Goal: Task Accomplishment & Management: Manage account settings

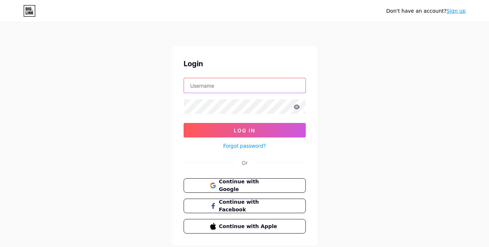
drag, startPoint x: 0, startPoint y: 0, endPoint x: 229, endPoint y: 85, distance: 244.0
click at [229, 85] on input "text" at bounding box center [244, 85] width 121 height 15
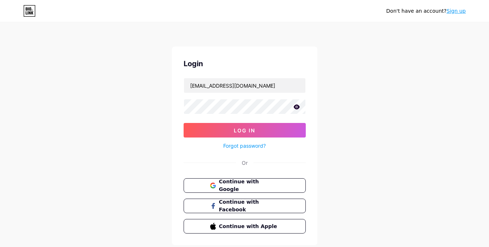
click at [296, 107] on icon at bounding box center [297, 106] width 7 height 5
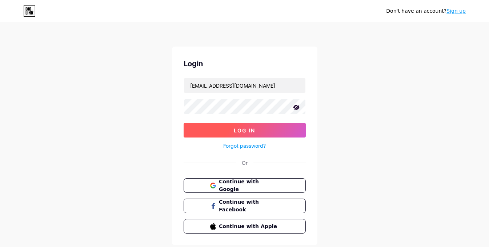
click at [254, 128] on span "Log In" at bounding box center [244, 130] width 21 height 6
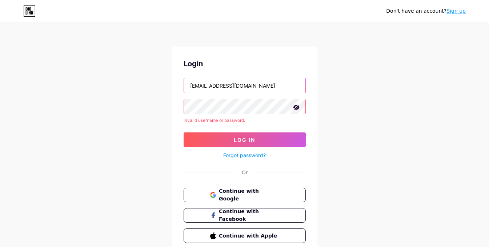
drag, startPoint x: 251, startPoint y: 86, endPoint x: 131, endPoint y: 100, distance: 120.8
click at [131, 100] on div "Don't have an account? Sign up Login eze.cir@hotmail.com Invalid username or pa…" at bounding box center [244, 139] width 489 height 278
click at [215, 87] on input "ezequieklkuguet" at bounding box center [244, 85] width 121 height 15
type input "ezequieluguet"
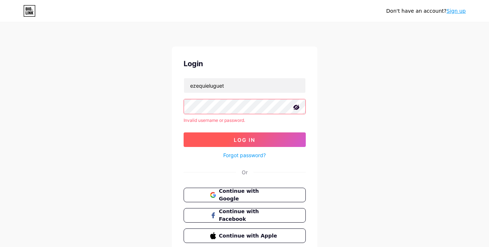
click at [245, 136] on button "Log In" at bounding box center [245, 139] width 122 height 15
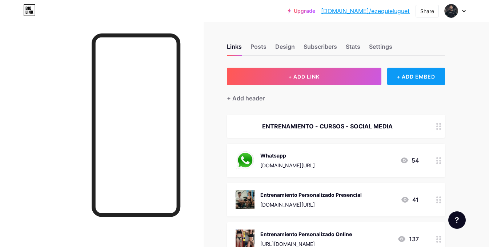
click at [412, 78] on div "+ ADD EMBED" at bounding box center [416, 76] width 58 height 17
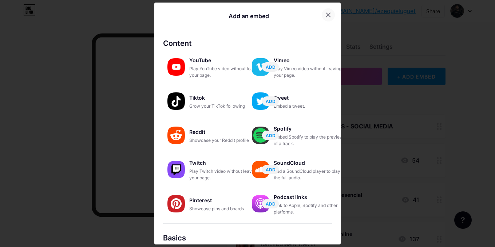
click at [325, 15] on icon at bounding box center [328, 15] width 6 height 6
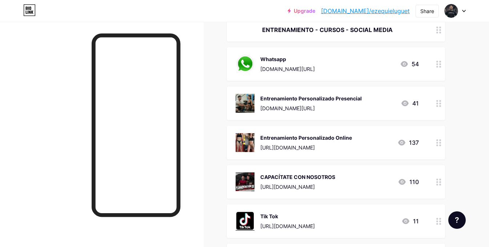
scroll to position [109, 0]
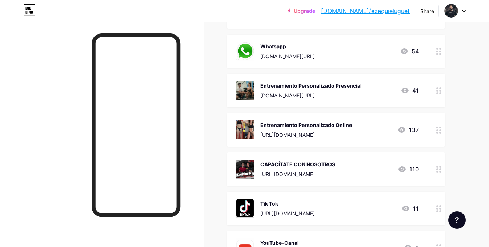
click at [379, 93] on div "Entrenamiento Personalizado Presencial wa.me/5491144350990 41" at bounding box center [327, 90] width 183 height 19
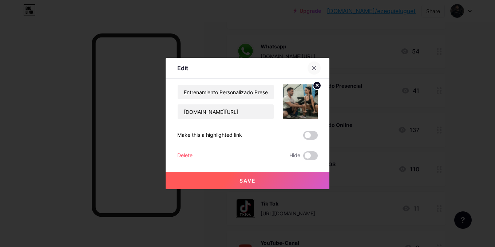
click at [313, 71] on div at bounding box center [313, 67] width 13 height 13
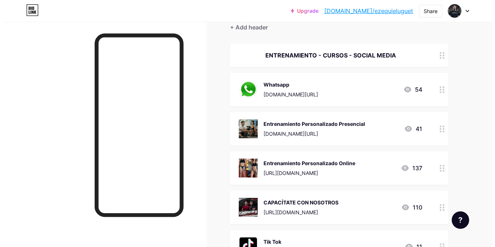
scroll to position [36, 0]
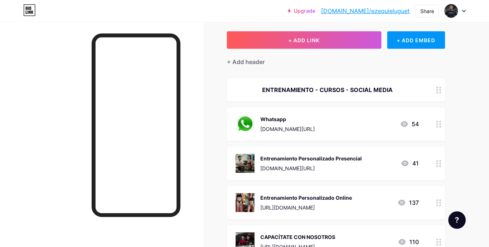
click at [374, 159] on div "Entrenamiento Personalizado Presencial wa.me/5491144350990 41" at bounding box center [327, 163] width 183 height 19
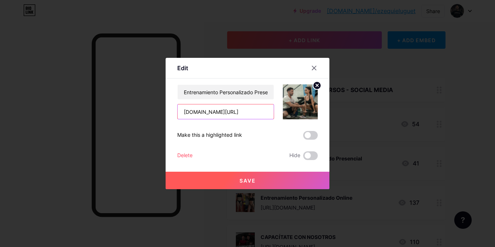
click at [253, 112] on input "wa.me/5491144350990" at bounding box center [226, 111] width 96 height 15
paste input "[URL][DOMAIN_NAME]"
type input "[URL][DOMAIN_NAME]"
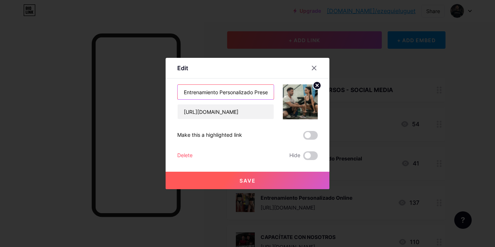
click at [251, 92] on input "Entrenamiento Personalizado Presencial" at bounding box center [226, 92] width 96 height 15
drag, startPoint x: 221, startPoint y: 91, endPoint x: 280, endPoint y: 101, distance: 59.7
click at [280, 101] on div "Entrenamiento Personalizado Presencial https://wa.link/ka9787" at bounding box center [247, 101] width 140 height 35
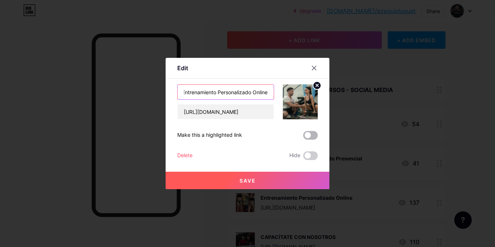
type input "Entrenamiento Personalizado Online"
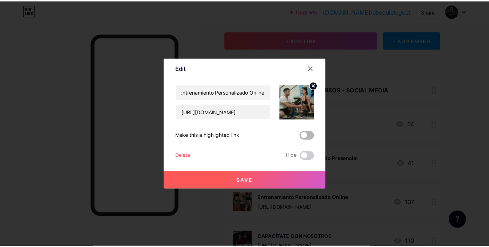
scroll to position [0, 0]
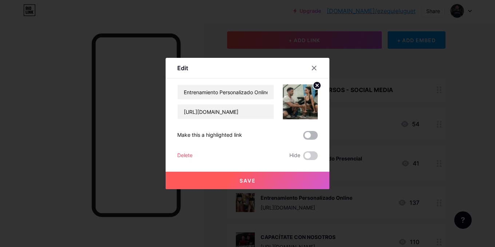
click at [310, 136] on span at bounding box center [310, 135] width 15 height 9
click at [303, 137] on input "checkbox" at bounding box center [303, 137] width 0 height 0
click at [244, 178] on span "Save" at bounding box center [247, 181] width 16 height 6
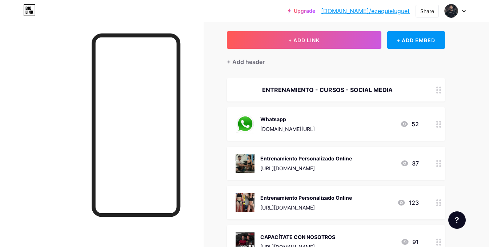
click at [368, 160] on div "Entrenamiento Personalizado Online https://wa.link/ka9787 37" at bounding box center [327, 163] width 183 height 19
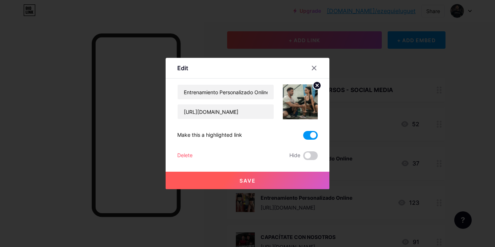
click at [307, 137] on span at bounding box center [310, 135] width 15 height 9
click at [303, 137] on input "checkbox" at bounding box center [303, 137] width 0 height 0
click at [268, 178] on button "Save" at bounding box center [248, 180] width 164 height 17
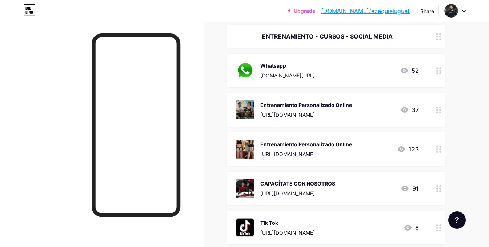
scroll to position [109, 0]
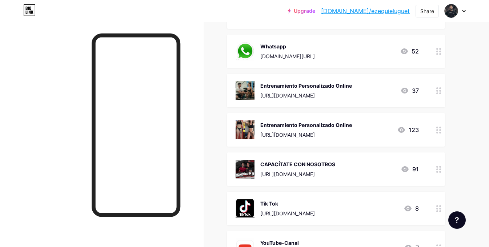
drag, startPoint x: 351, startPoint y: 132, endPoint x: 357, endPoint y: 139, distance: 8.8
click at [357, 139] on div "Entrenamiento Personalizado Online https://docs.google.com/forms/d/e/1FAIpQLScS…" at bounding box center [336, 129] width 218 height 33
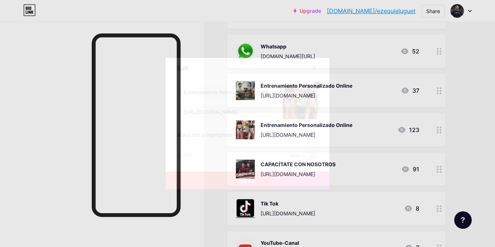
click at [350, 107] on div at bounding box center [247, 123] width 495 height 247
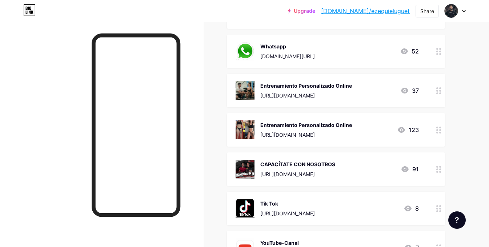
click at [349, 127] on div "Entrenamiento Personalizado Online" at bounding box center [306, 125] width 92 height 8
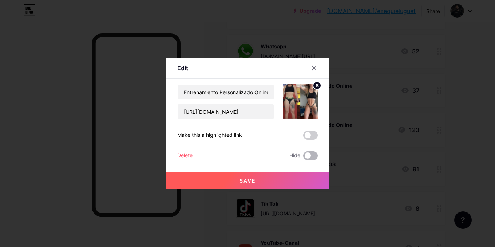
click at [308, 155] on span at bounding box center [310, 155] width 15 height 9
click at [303, 157] on input "checkbox" at bounding box center [303, 157] width 0 height 0
click at [278, 179] on button "Save" at bounding box center [248, 180] width 164 height 17
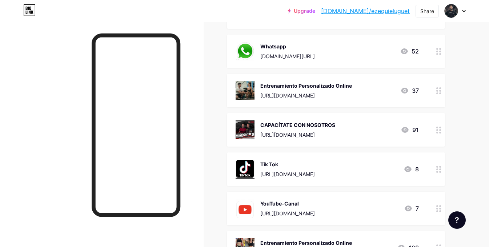
click at [386, 129] on div "CAPACÍTATE CON NOSOTROS https://bio.link/cursoscdf 91" at bounding box center [327, 129] width 183 height 19
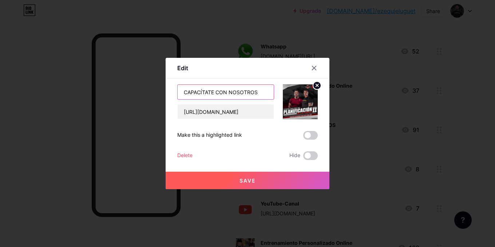
drag, startPoint x: 262, startPoint y: 95, endPoint x: 175, endPoint y: 97, distance: 86.6
click at [175, 97] on div "Edit Content YouTube Play YouTube video without leaving your page. ADD Vimeo Pl…" at bounding box center [248, 123] width 164 height 131
click at [314, 68] on icon at bounding box center [314, 68] width 4 height 4
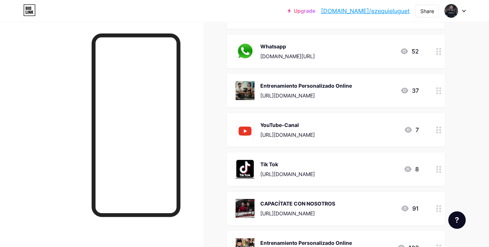
click at [315, 121] on div "YouTube-Canal" at bounding box center [287, 125] width 55 height 8
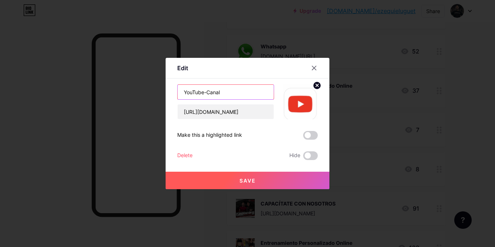
click at [227, 91] on input "YouTube-Canal" at bounding box center [226, 92] width 96 height 15
drag, startPoint x: 228, startPoint y: 91, endPoint x: 204, endPoint y: 90, distance: 23.6
click at [204, 90] on input "YouTube-Canal" at bounding box center [226, 92] width 96 height 15
type input "YouTube"
click at [249, 182] on span "Save" at bounding box center [247, 181] width 16 height 6
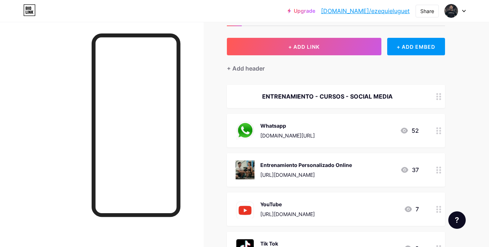
scroll to position [0, 0]
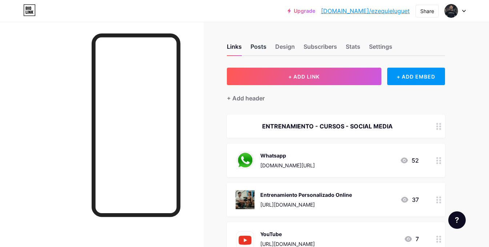
click at [260, 47] on div "Posts" at bounding box center [259, 48] width 16 height 13
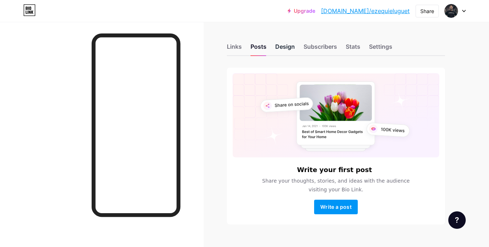
click at [280, 46] on div "Design" at bounding box center [285, 48] width 20 height 13
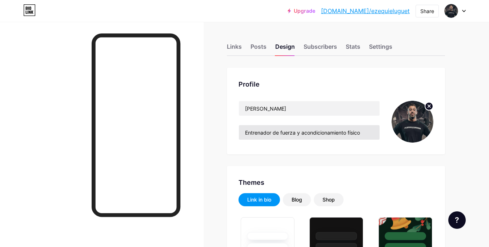
type input "#ad1010"
type input "#ffffff"
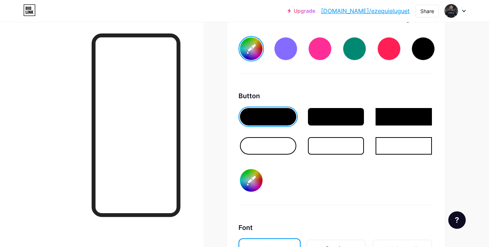
scroll to position [1091, 0]
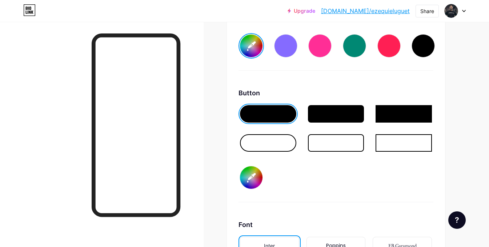
click at [326, 120] on div at bounding box center [336, 113] width 56 height 17
type input "#ad1010"
type input "#ffffff"
type input "#ad1010"
type input "#ffffff"
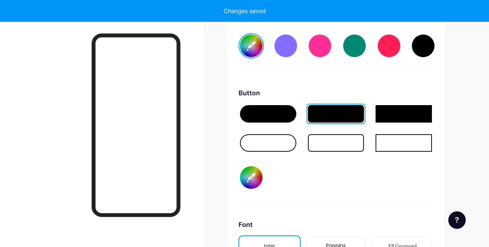
type input "#ad1010"
type input "#ffffff"
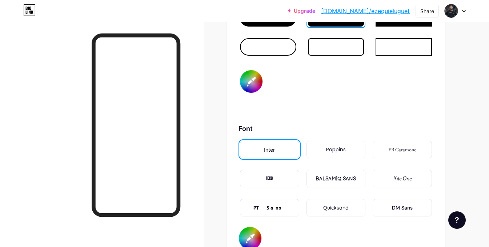
scroll to position [1200, 0]
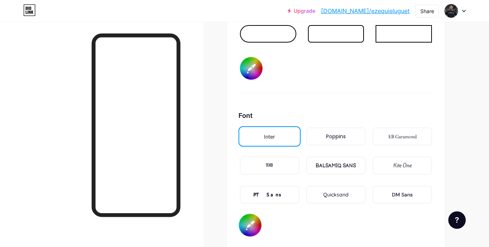
click at [272, 168] on div "TEKO" at bounding box center [269, 166] width 7 height 8
type input "#ad1010"
type input "#ffffff"
type input "#ad1010"
type input "#ffffff"
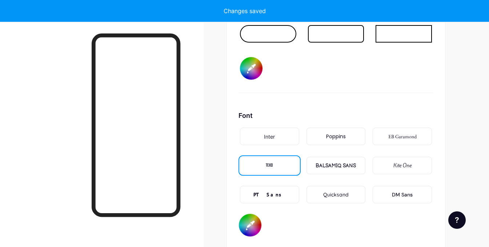
type input "#ad1010"
type input "#ffffff"
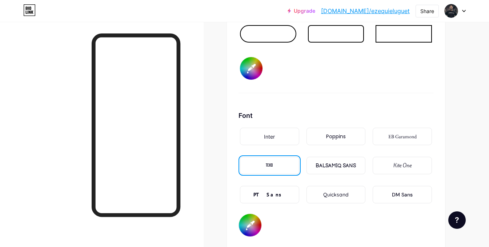
click at [272, 135] on div "Inter" at bounding box center [269, 137] width 11 height 8
type input "#ad1010"
type input "#ffffff"
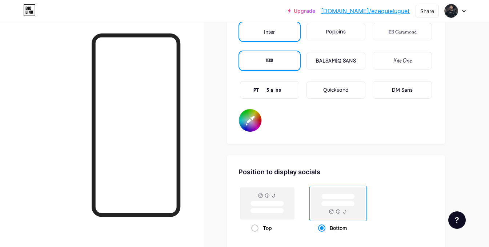
scroll to position [1346, 0]
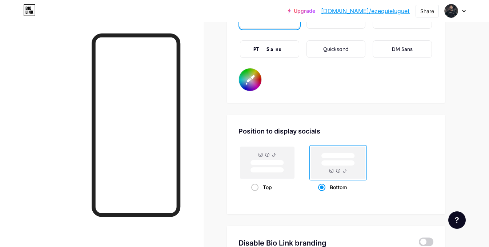
type input "#ad1010"
type input "#ffffff"
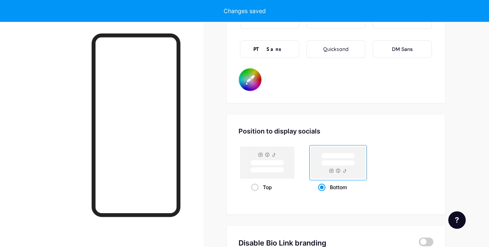
type input "#ad1010"
type input "#ffffff"
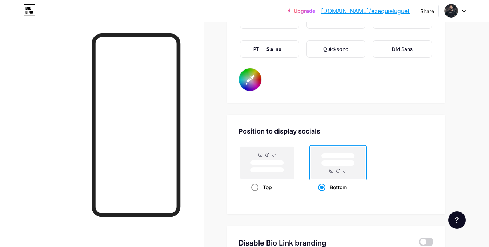
click at [255, 163] on rect at bounding box center [267, 162] width 33 height 5
click at [255, 194] on input "Top" at bounding box center [253, 196] width 5 height 5
radio input "true"
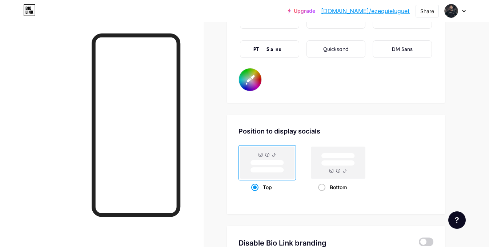
type input "#ad1010"
type input "#ffffff"
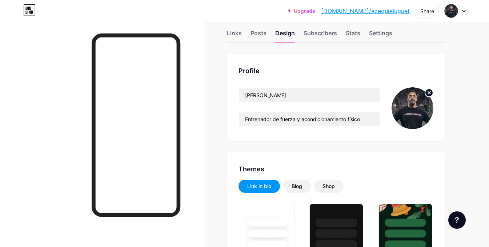
scroll to position [0, 0]
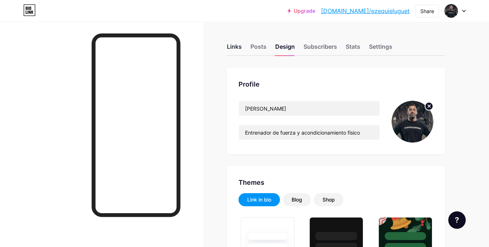
click at [235, 48] on div "Links" at bounding box center [234, 48] width 15 height 13
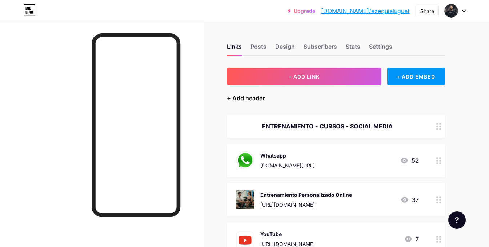
click at [247, 100] on div "+ Add header" at bounding box center [246, 98] width 38 height 9
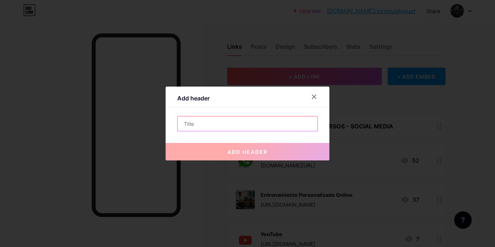
click at [224, 119] on input "text" at bounding box center [248, 123] width 140 height 15
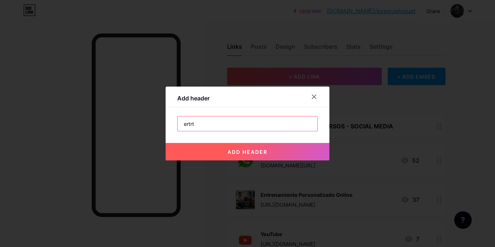
type input "ertrt"
click at [237, 144] on button "add header" at bounding box center [248, 151] width 164 height 17
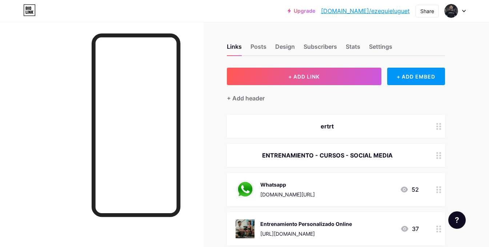
click at [354, 126] on div "ertrt" at bounding box center [327, 126] width 183 height 9
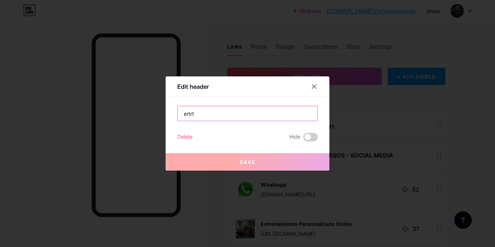
drag, startPoint x: 282, startPoint y: 109, endPoint x: 178, endPoint y: 109, distance: 104.0
click at [178, 109] on input "ertrt" at bounding box center [248, 113] width 140 height 15
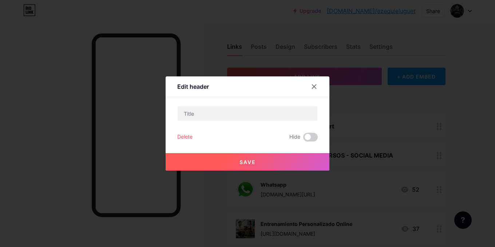
click at [188, 136] on div "Delete" at bounding box center [184, 137] width 15 height 9
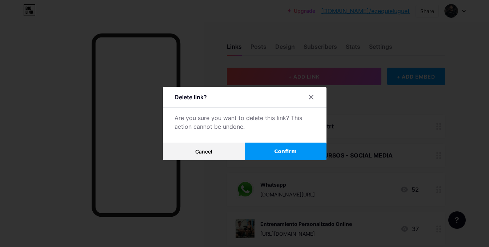
click at [279, 146] on button "Confirm" at bounding box center [286, 151] width 82 height 17
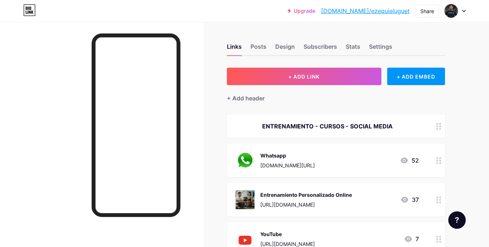
click at [334, 128] on div "ENTRENAMIENTO - CURSOS - SOCIAL MEDIA" at bounding box center [327, 126] width 183 height 9
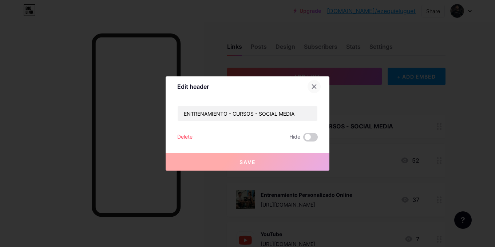
click at [314, 85] on icon at bounding box center [314, 87] width 6 height 6
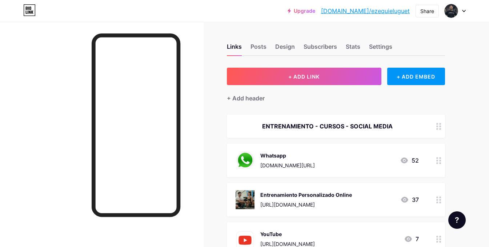
click at [388, 127] on div "ENTRENAMIENTO - CURSOS - SOCIAL MEDIA" at bounding box center [327, 126] width 183 height 9
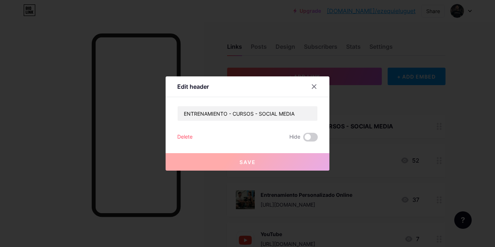
click at [186, 135] on div "Delete" at bounding box center [184, 137] width 15 height 9
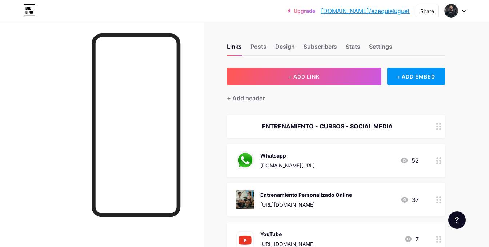
click at [283, 144] on button "Confirm" at bounding box center [286, 151] width 82 height 17
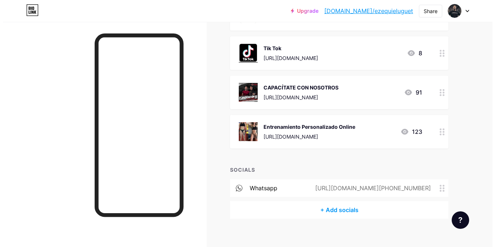
scroll to position [204, 0]
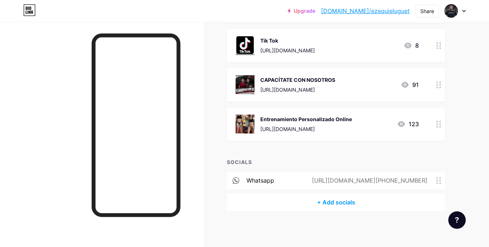
click at [406, 179] on div "https://wa.me/+5491144350990" at bounding box center [368, 180] width 136 height 9
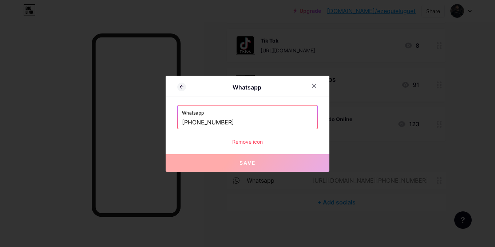
click at [236, 122] on input "+5491144350990" at bounding box center [247, 122] width 131 height 12
paste input "9 11 3585-1547"
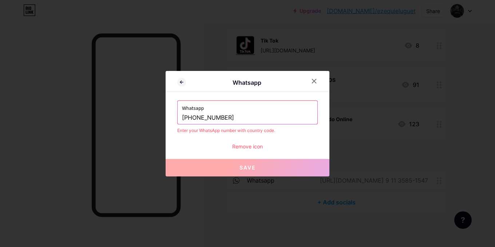
click at [299, 141] on div "Whatsapp +54 9 11 3585-1547 Enter your WhatsApp number with country code. Remov…" at bounding box center [247, 125] width 140 height 50
click at [225, 117] on input "+54 9 11 3585-1547" at bounding box center [247, 118] width 131 height 12
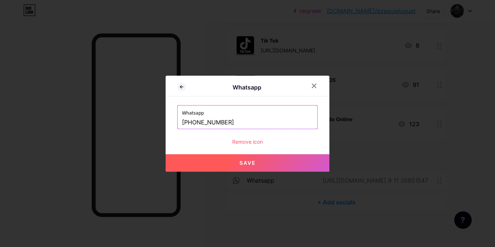
click at [245, 161] on span "Save" at bounding box center [247, 163] width 16 height 6
type input "https://wa.me/+54 9 11 35851547"
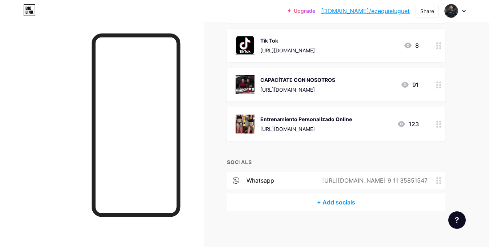
click at [329, 196] on div "+ Add socials" at bounding box center [336, 202] width 218 height 17
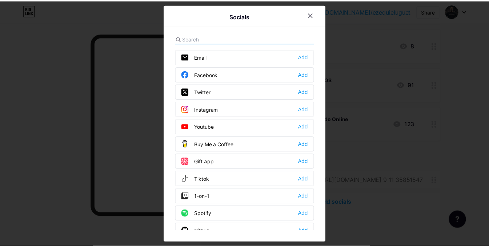
scroll to position [36, 0]
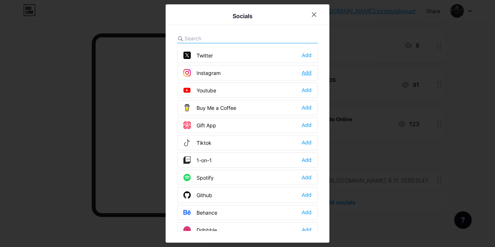
click at [306, 74] on div "Add" at bounding box center [307, 72] width 10 height 7
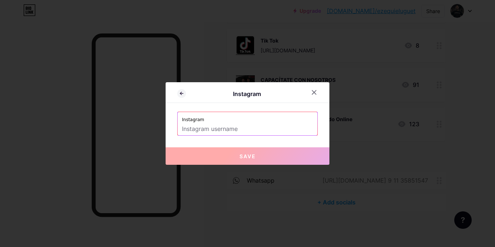
click at [242, 127] on input "text" at bounding box center [247, 129] width 131 height 12
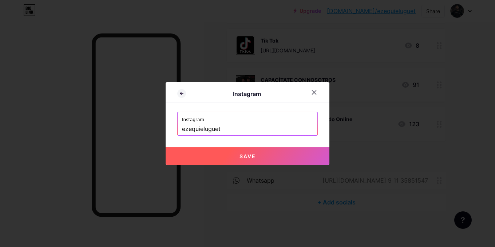
click at [225, 152] on button "Save" at bounding box center [248, 155] width 164 height 17
type input "https://instagram.com/ezequieluguet"
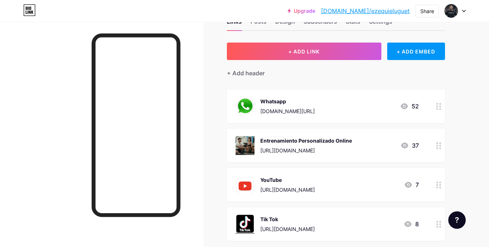
scroll to position [22, 0]
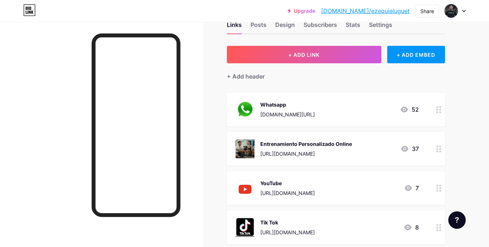
click at [361, 107] on div "Whatsapp wa.me/5491144350990 52" at bounding box center [327, 109] width 183 height 19
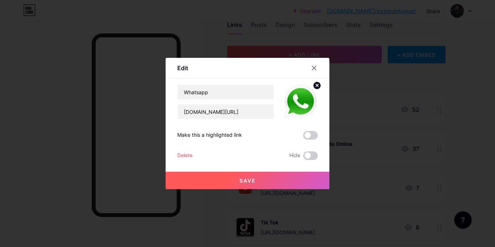
click at [188, 153] on div "Delete" at bounding box center [184, 155] width 15 height 9
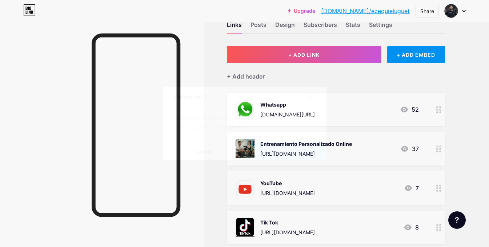
click at [282, 149] on span "Confirm" at bounding box center [285, 152] width 23 height 8
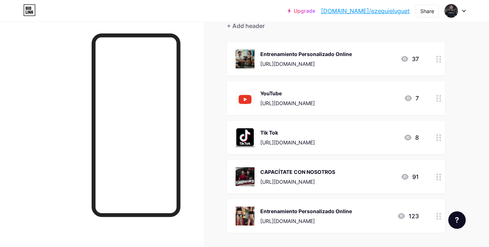
scroll to position [95, 0]
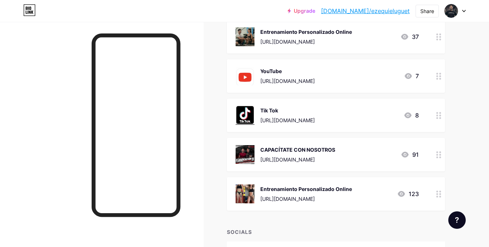
click at [327, 151] on div "CAPACÍTATE CON NOSOTROS" at bounding box center [297, 150] width 75 height 8
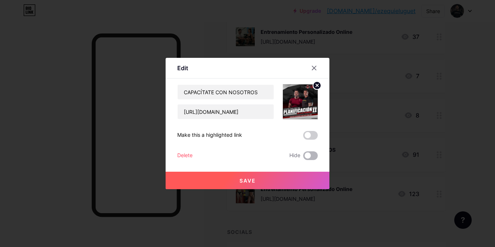
click at [310, 154] on span at bounding box center [310, 155] width 15 height 9
click at [303, 157] on input "checkbox" at bounding box center [303, 157] width 0 height 0
click at [247, 174] on button "Save" at bounding box center [248, 180] width 164 height 17
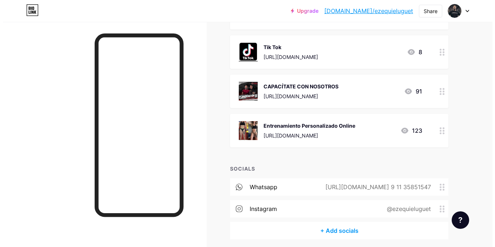
scroll to position [186, 0]
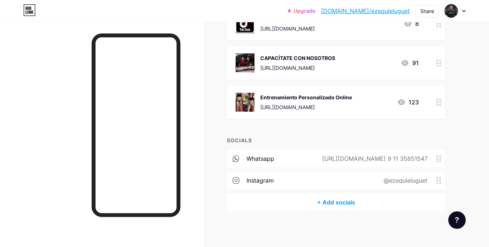
click at [324, 201] on div "+ Add socials" at bounding box center [336, 202] width 218 height 17
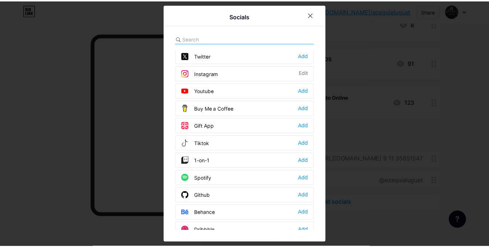
scroll to position [36, 0]
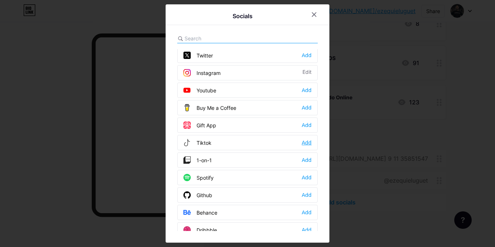
click at [305, 145] on div "Add" at bounding box center [307, 142] width 10 height 7
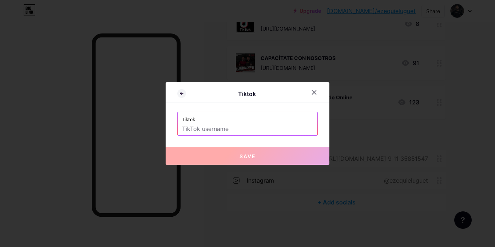
click at [224, 125] on input "text" at bounding box center [247, 129] width 131 height 12
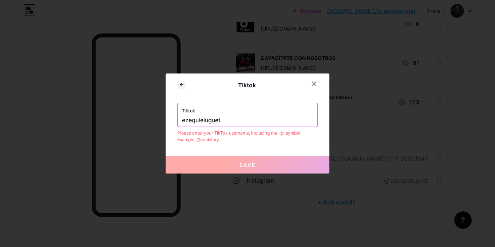
click at [183, 123] on input "ezequieluguet" at bounding box center [247, 120] width 131 height 12
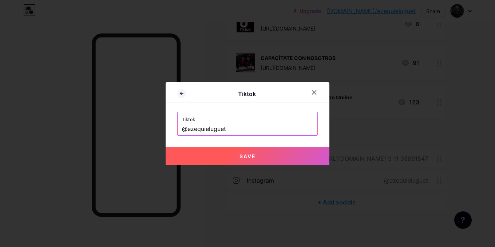
click at [232, 154] on button "Save" at bounding box center [248, 155] width 164 height 17
type input "https://tiktok.com/@ezequieluguet"
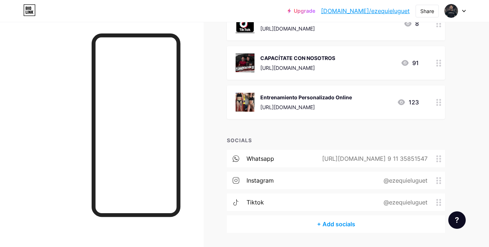
click at [358, 206] on div "tiktok @ezequieluguet" at bounding box center [336, 202] width 218 height 17
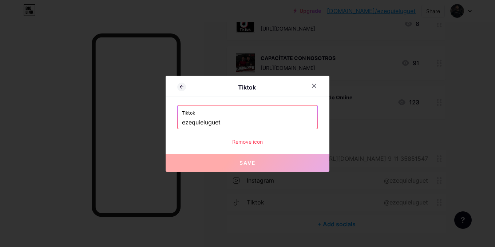
drag, startPoint x: 233, startPoint y: 121, endPoint x: 192, endPoint y: 123, distance: 40.8
click at [192, 123] on input "ezequieluguet" at bounding box center [247, 122] width 131 height 12
click at [210, 123] on input "ezequieluguet" at bounding box center [247, 122] width 131 height 12
drag, startPoint x: 204, startPoint y: 123, endPoint x: 192, endPoint y: 121, distance: 11.4
click at [192, 121] on input "ezequieluguet" at bounding box center [247, 122] width 131 height 12
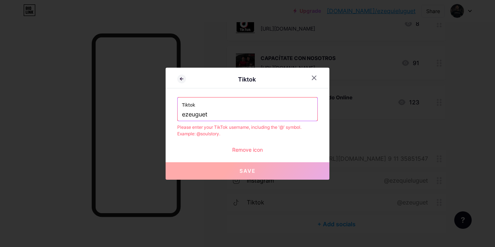
click at [222, 119] on input "ezeuguet" at bounding box center [247, 114] width 131 height 12
click at [183, 115] on input "ezeuguetcoach" at bounding box center [247, 114] width 131 height 12
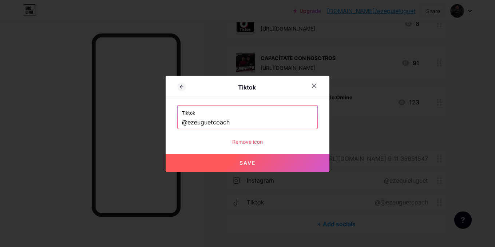
click at [238, 163] on button "Save" at bounding box center [248, 162] width 164 height 17
type input "https://tiktok.com/@ezeuguetcoach"
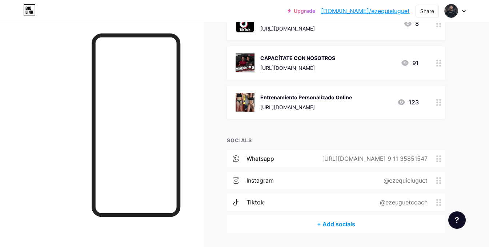
click at [309, 156] on div "whatsapp https://wa.me/+54 9 11 35851547" at bounding box center [336, 158] width 218 height 17
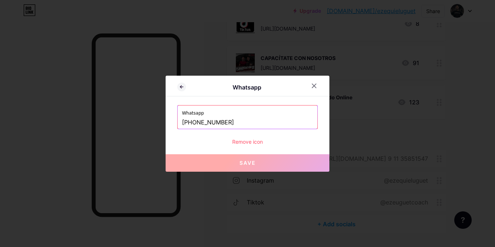
click at [195, 120] on input "+54 9 11 35851547" at bounding box center [247, 122] width 131 height 12
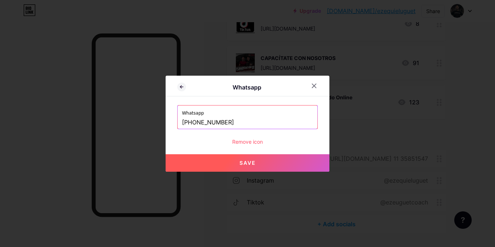
click at [198, 123] on input "+549 11 35851547" at bounding box center [247, 122] width 131 height 12
click at [203, 123] on input "+54911 35851547" at bounding box center [247, 122] width 131 height 12
click at [255, 164] on span "Save" at bounding box center [247, 163] width 16 height 6
type input "[URL][DOMAIN_NAME][PHONE_NUMBER]"
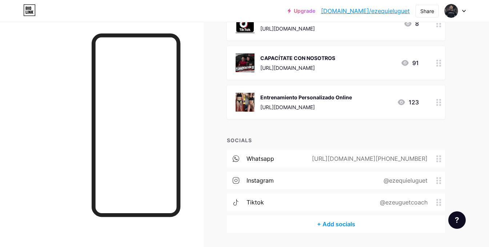
click at [390, 205] on div "@ezeuguetcoach" at bounding box center [402, 202] width 68 height 9
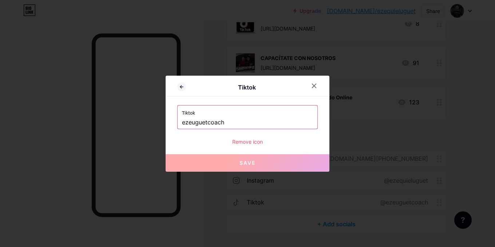
click at [229, 122] on input "ezeuguetcoach" at bounding box center [247, 122] width 131 height 12
paste input "@"
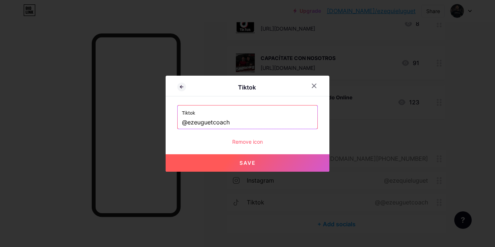
click at [229, 158] on button "Save" at bounding box center [248, 162] width 164 height 17
type input "https://tiktok.com/@ezeuguetcoach"
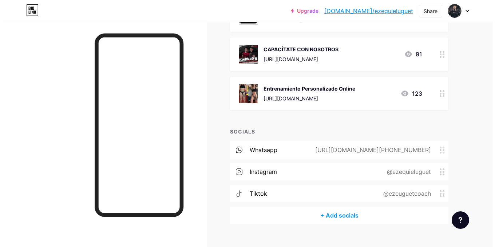
scroll to position [208, 0]
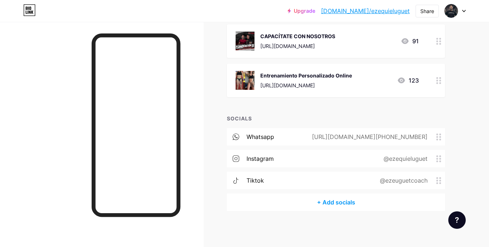
click at [331, 199] on div "+ Add socials" at bounding box center [336, 202] width 218 height 17
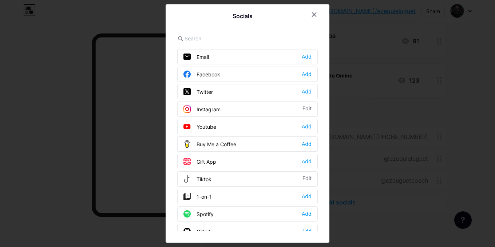
click at [306, 129] on div "Add" at bounding box center [307, 126] width 10 height 7
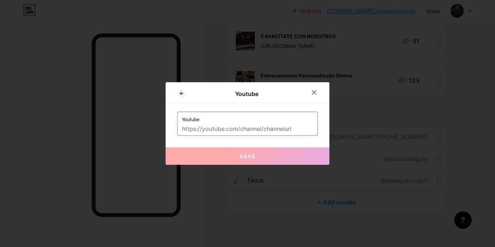
click at [247, 127] on input "text" at bounding box center [247, 129] width 131 height 12
paste input "[URL][DOMAIN_NAME]"
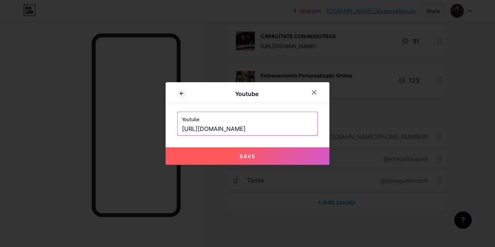
type input "[URL][DOMAIN_NAME]"
click at [235, 160] on button "Save" at bounding box center [248, 155] width 164 height 17
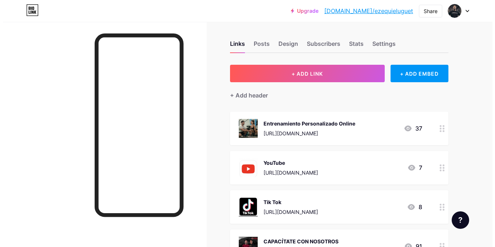
scroll to position [0, 0]
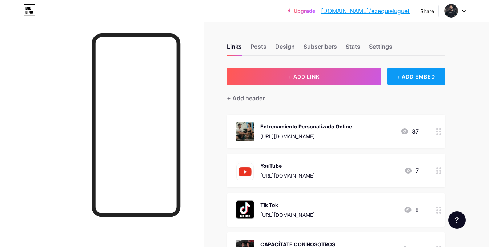
click at [418, 76] on div "+ ADD EMBED" at bounding box center [416, 76] width 58 height 17
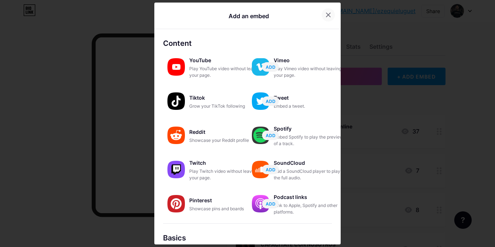
click at [326, 17] on icon at bounding box center [328, 15] width 6 height 6
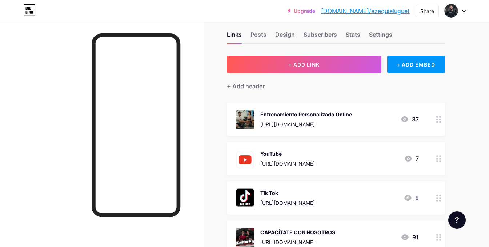
scroll to position [12, 0]
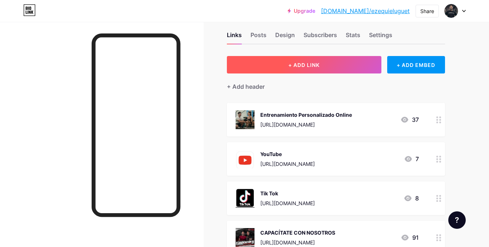
click at [310, 60] on button "+ ADD LINK" at bounding box center [304, 64] width 155 height 17
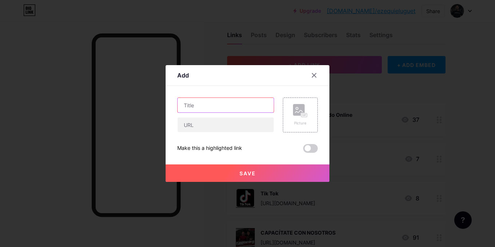
click at [219, 103] on input "text" at bounding box center [226, 105] width 96 height 15
drag, startPoint x: 247, startPoint y: 104, endPoint x: 210, endPoint y: 104, distance: 36.7
click at [210, 104] on input "Mentorías Personalizadas" at bounding box center [226, 105] width 96 height 15
type input "Mentorías 1:1"
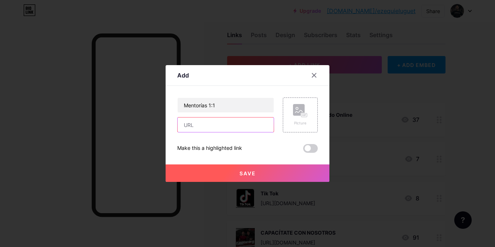
click at [215, 128] on input "text" at bounding box center [226, 124] width 96 height 15
paste input "[URL][DOMAIN_NAME]"
type input "[URL][DOMAIN_NAME]"
click at [297, 117] on div "Picture" at bounding box center [300, 115] width 15 height 22
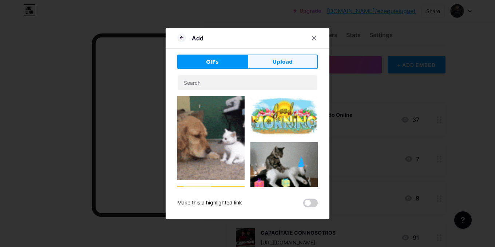
click at [259, 63] on button "Upload" at bounding box center [282, 62] width 70 height 15
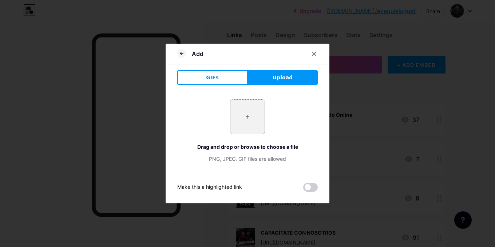
click at [252, 116] on input "file" at bounding box center [247, 117] width 34 height 34
type input "C:\fakepath\Imagen de WhatsApp 2025-09-09 a las 18.25.45_fa14b00f.jpg"
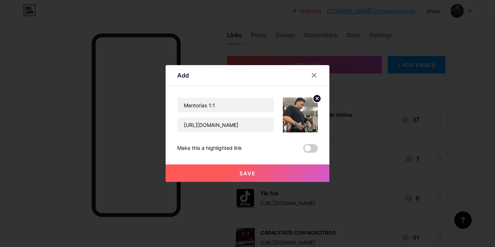
click at [251, 171] on span "Save" at bounding box center [247, 173] width 16 height 6
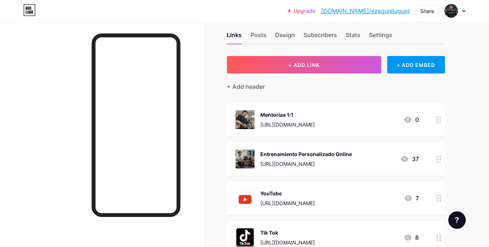
drag, startPoint x: 360, startPoint y: 160, endPoint x: 370, endPoint y: 140, distance: 21.6
click at [370, 140] on span "Mentorías 1:1 https://wa.link/mu6bo6 0 Entrenamiento Personalizado Online https…" at bounding box center [336, 218] width 218 height 230
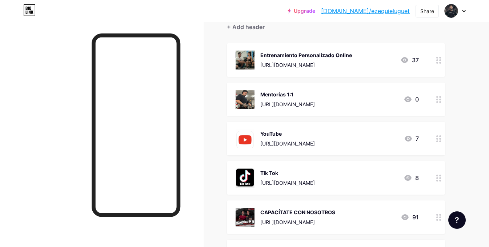
scroll to position [84, 0]
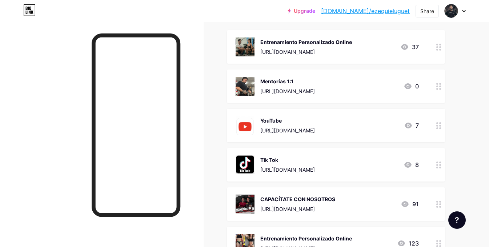
click at [315, 125] on div "YouTube https://www.youtube.com/@ezequieluguetcoach" at bounding box center [287, 125] width 55 height 19
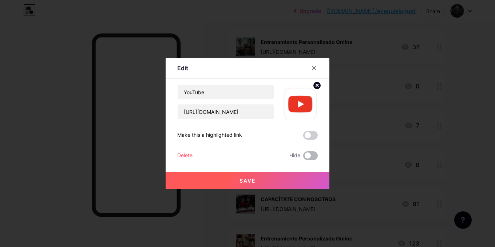
click at [310, 155] on span at bounding box center [310, 155] width 15 height 9
click at [303, 157] on input "checkbox" at bounding box center [303, 157] width 0 height 0
click at [247, 178] on span "Save" at bounding box center [247, 181] width 16 height 6
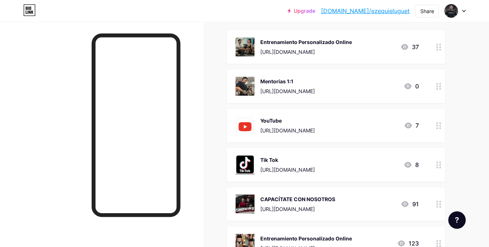
click at [315, 168] on div "[URL][DOMAIN_NAME]" at bounding box center [287, 170] width 55 height 8
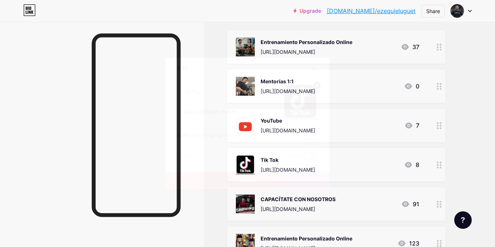
click at [306, 156] on span at bounding box center [310, 155] width 15 height 9
click at [303, 157] on input "checkbox" at bounding box center [303, 157] width 0 height 0
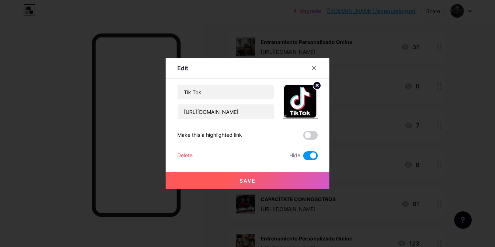
click at [263, 183] on button "Save" at bounding box center [248, 180] width 164 height 17
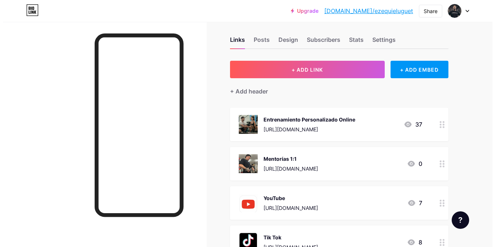
scroll to position [0, 0]
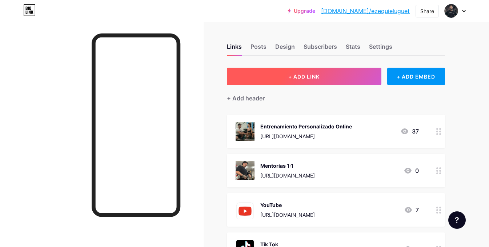
click at [300, 79] on span "+ ADD LINK" at bounding box center [303, 76] width 31 height 6
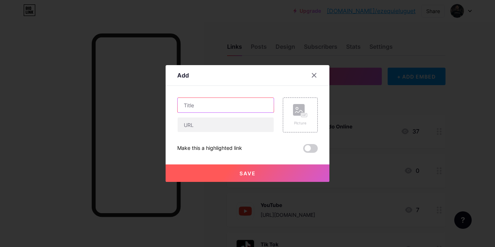
click at [210, 108] on input "text" at bounding box center [226, 105] width 96 height 15
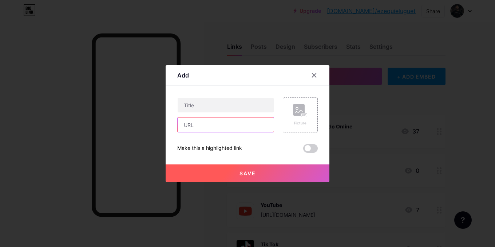
click at [207, 123] on input "text" at bounding box center [226, 124] width 96 height 15
paste input "[URL][DOMAIN_NAME]"
type input "[URL][DOMAIN_NAME]"
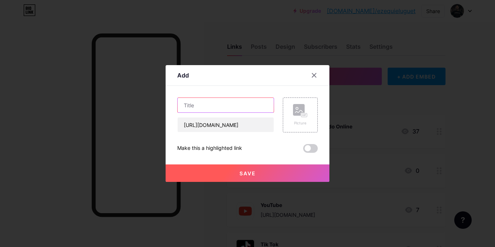
click at [205, 106] on input "text" at bounding box center [226, 105] width 96 height 15
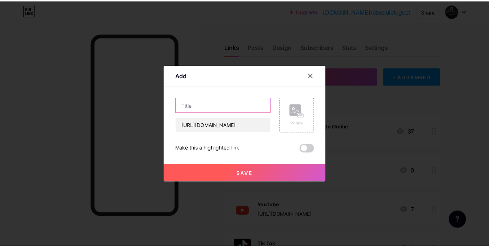
scroll to position [0, 0]
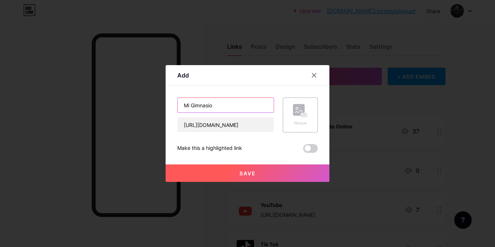
click at [193, 104] on input "Mi Gimnasio" at bounding box center [226, 105] width 96 height 15
drag, startPoint x: 219, startPoint y: 105, endPoint x: 179, endPoint y: 107, distance: 39.7
click at [179, 107] on input "Mi gimnasio" at bounding box center [226, 105] width 96 height 15
type input "La Fuerza Gym"
click at [295, 117] on div "Picture" at bounding box center [300, 115] width 15 height 22
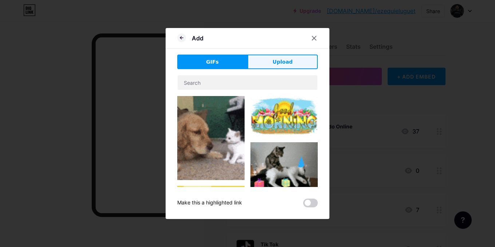
click at [268, 62] on button "Upload" at bounding box center [282, 62] width 70 height 15
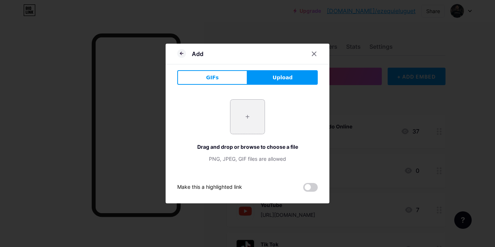
click at [252, 113] on input "file" at bounding box center [247, 117] width 34 height 34
type input "C:\fakepath\Logos.png"
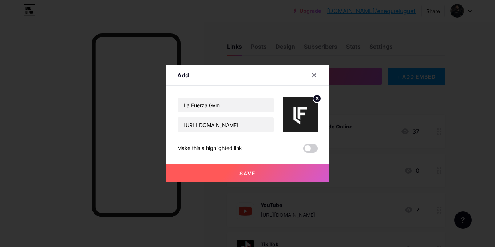
click at [259, 172] on button "Save" at bounding box center [248, 172] width 164 height 17
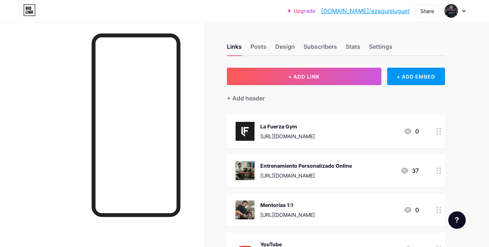
click at [371, 167] on div "Entrenamiento Personalizado Online https://wa.link/ka9787 37" at bounding box center [327, 170] width 183 height 19
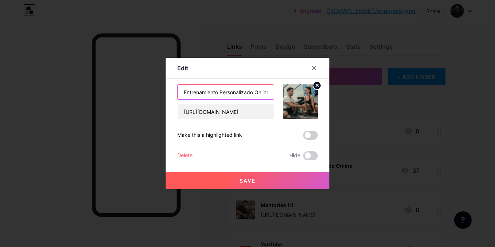
drag, startPoint x: 255, startPoint y: 93, endPoint x: 219, endPoint y: 93, distance: 35.3
click at [219, 93] on input "Entrenamiento Personalizado Online" at bounding box center [226, 92] width 96 height 15
type input "Entrenamiento Online"
click at [256, 181] on button "Save" at bounding box center [248, 180] width 164 height 17
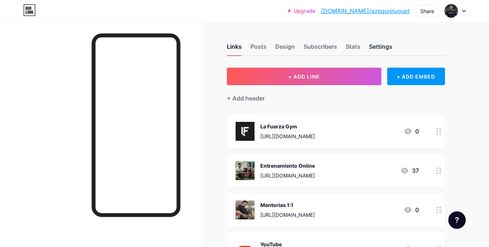
click at [379, 43] on div "Settings" at bounding box center [380, 48] width 23 height 13
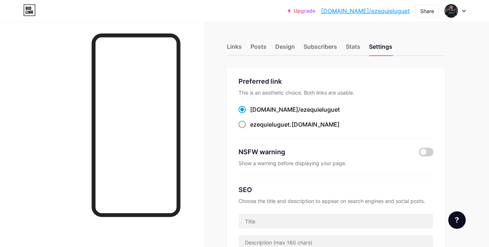
click at [251, 125] on span "ezequieluguet" at bounding box center [270, 124] width 40 height 7
click at [251, 129] on input "ezequieluguet .bio.link" at bounding box center [252, 131] width 5 height 5
radio input "true"
click at [241, 109] on span at bounding box center [242, 109] width 7 height 7
click at [250, 114] on input "bio.link/ ezequieluguet" at bounding box center [252, 116] width 5 height 5
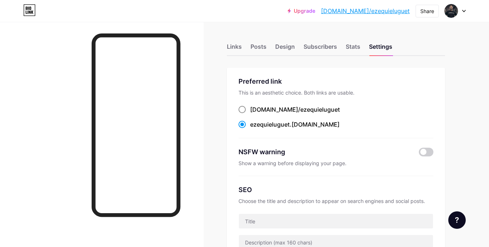
radio input "true"
click at [287, 44] on div "Design" at bounding box center [285, 48] width 20 height 13
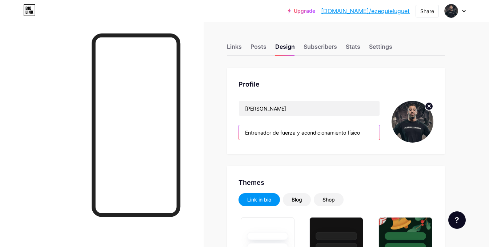
type input "#ad1010"
type input "#ffffff"
drag, startPoint x: 362, startPoint y: 131, endPoint x: 243, endPoint y: 133, distance: 119.0
click at [243, 133] on input "Entrenador de fuerza y acondicionamiento físico" at bounding box center [309, 132] width 141 height 15
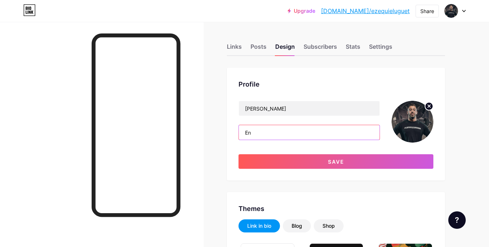
type input "E"
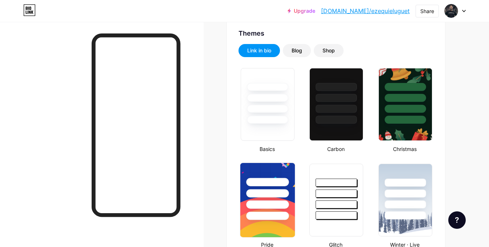
scroll to position [182, 0]
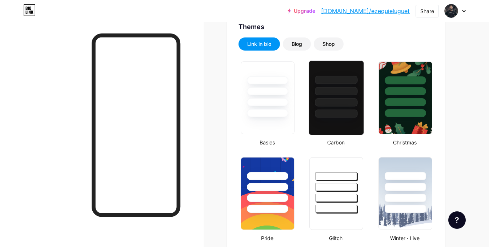
click at [334, 131] on div at bounding box center [336, 97] width 55 height 75
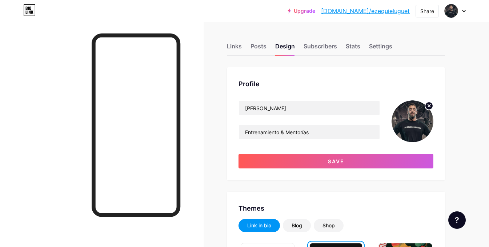
scroll to position [0, 0]
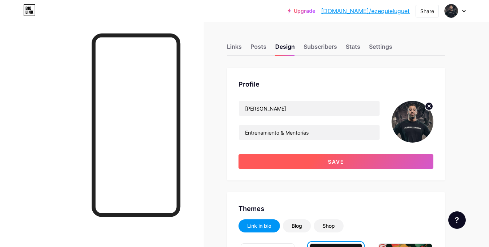
click at [326, 164] on button "Save" at bounding box center [336, 161] width 195 height 15
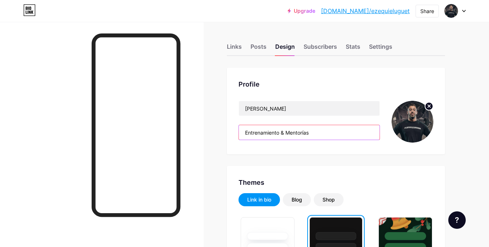
drag, startPoint x: 279, startPoint y: 133, endPoint x: 264, endPoint y: 135, distance: 15.3
click at [264, 135] on input "Entrenamiento & Mentorías" at bounding box center [309, 132] width 141 height 15
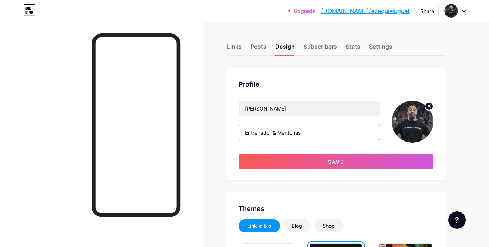
drag, startPoint x: 311, startPoint y: 137, endPoint x: 295, endPoint y: 133, distance: 16.1
click at [295, 133] on input "Entrenador & Mentorías" at bounding box center [309, 132] width 141 height 15
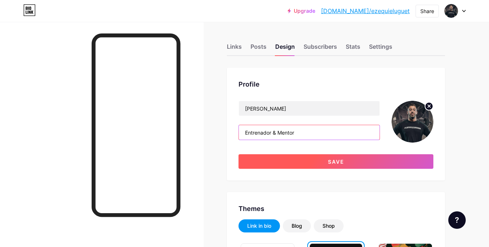
type input "Entrenador & Mentor"
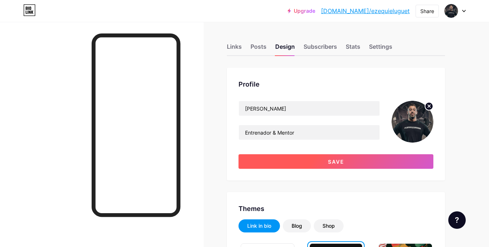
click at [327, 158] on button "Save" at bounding box center [336, 161] width 195 height 15
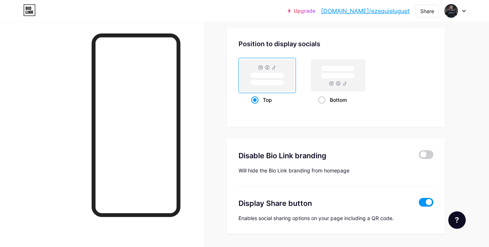
scroll to position [954, 0]
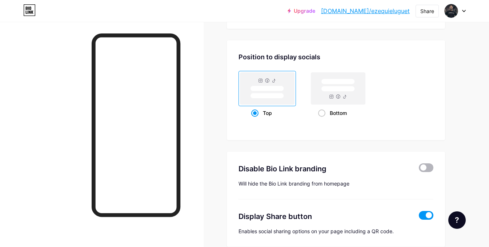
click at [427, 167] on span at bounding box center [426, 167] width 15 height 9
click at [419, 170] on input "checkbox" at bounding box center [419, 170] width 0 height 0
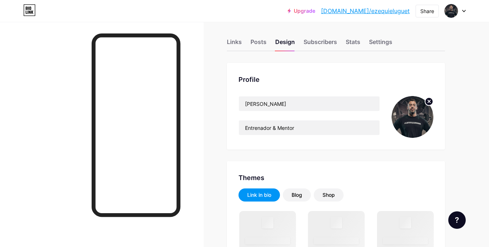
scroll to position [73, 0]
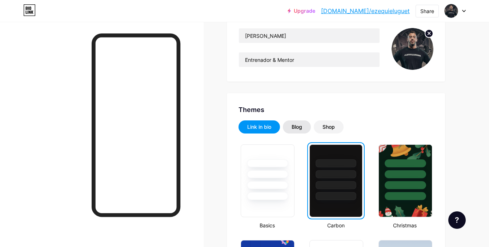
click at [300, 127] on div "Blog" at bounding box center [297, 126] width 11 height 7
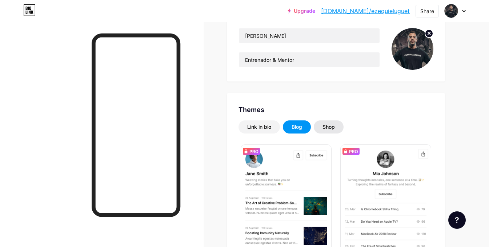
click at [328, 124] on div "Shop" at bounding box center [329, 126] width 12 height 7
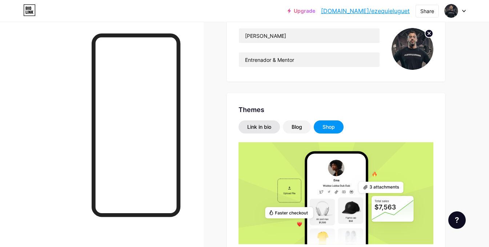
click at [254, 126] on div "Link in bio" at bounding box center [259, 126] width 24 height 7
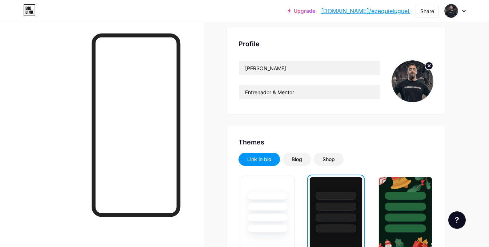
scroll to position [0, 0]
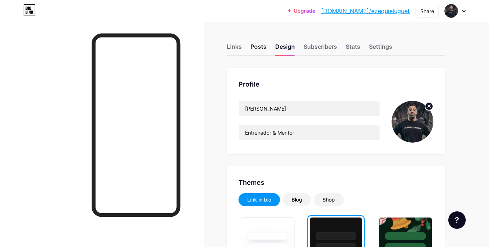
click at [266, 45] on div "Posts" at bounding box center [259, 48] width 16 height 13
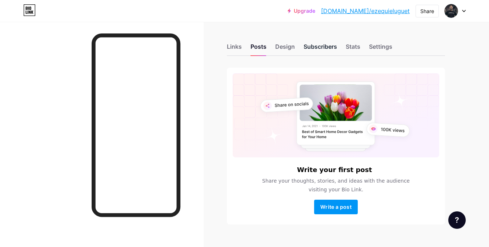
click at [307, 46] on div "Subscribers" at bounding box center [320, 48] width 33 height 13
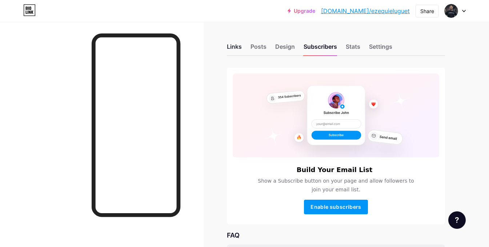
click at [238, 44] on div "Links" at bounding box center [234, 48] width 15 height 13
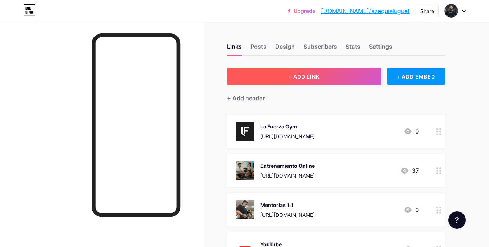
click at [334, 75] on button "+ ADD LINK" at bounding box center [304, 76] width 155 height 17
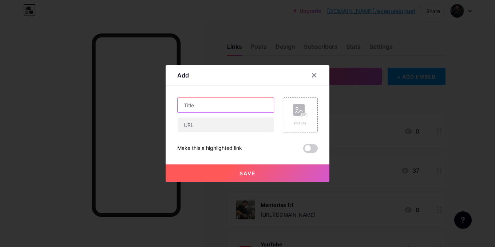
click at [219, 101] on input "text" at bounding box center [226, 105] width 96 height 15
type input "M"
type input "J"
type input "Mi Equipo"
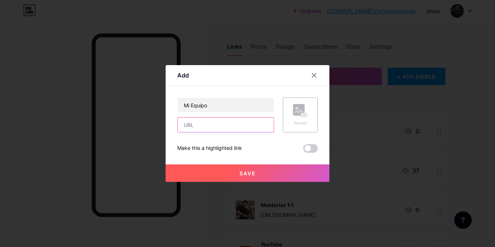
click at [219, 123] on input "text" at bounding box center [226, 124] width 96 height 15
paste input "[URL][DOMAIN_NAME]"
type input "[URL][DOMAIN_NAME]"
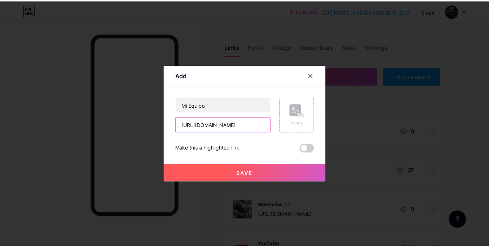
scroll to position [0, 0]
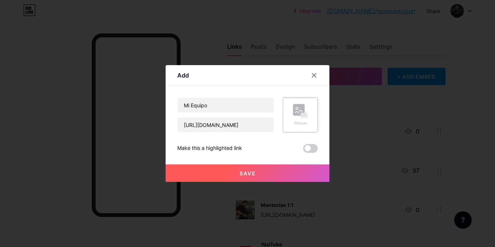
click at [304, 111] on rect at bounding box center [299, 110] width 12 height 12
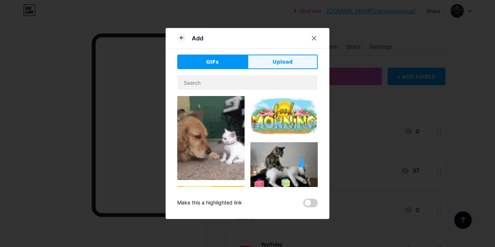
click at [290, 58] on span "Upload" at bounding box center [282, 62] width 20 height 8
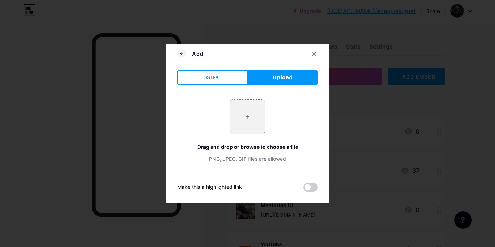
click at [242, 120] on input "file" at bounding box center [247, 117] width 34 height 34
type input "C:\fakepath\Logos (1).png"
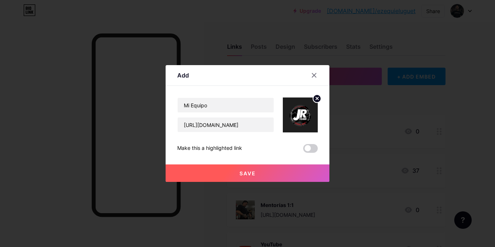
click at [250, 173] on span "Save" at bounding box center [247, 173] width 16 height 6
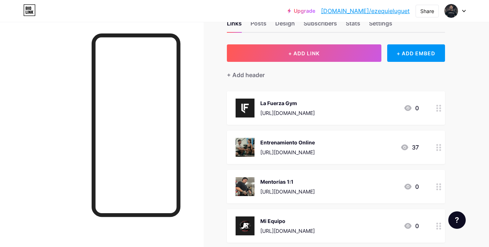
scroll to position [36, 0]
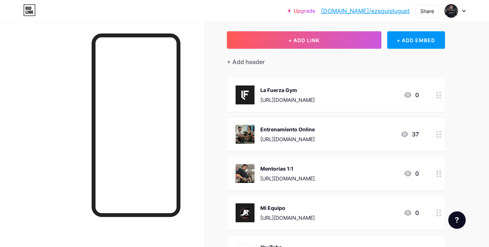
click at [315, 100] on div "[URL][DOMAIN_NAME]" at bounding box center [287, 100] width 55 height 8
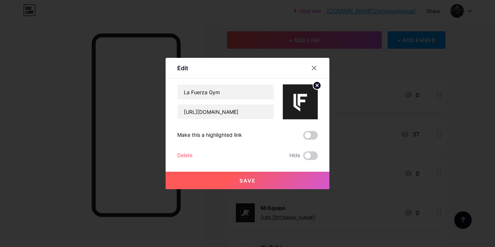
click at [297, 98] on img at bounding box center [300, 101] width 35 height 35
click at [317, 85] on icon at bounding box center [317, 85] width 3 height 3
click at [303, 108] on div "Picture" at bounding box center [300, 109] width 15 height 5
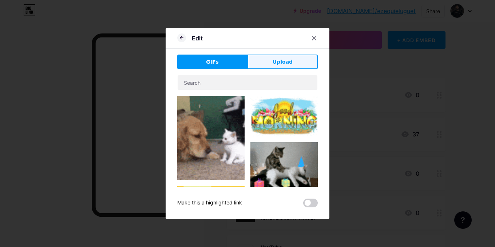
click at [269, 60] on button "Upload" at bounding box center [282, 62] width 70 height 15
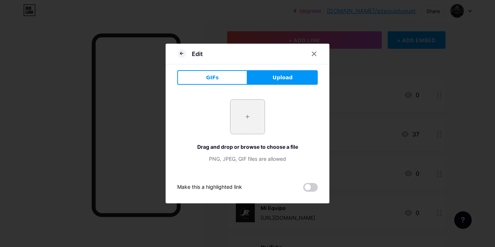
click at [252, 119] on input "file" at bounding box center [247, 117] width 34 height 34
type input "C:\fakepath\Logos (2).png"
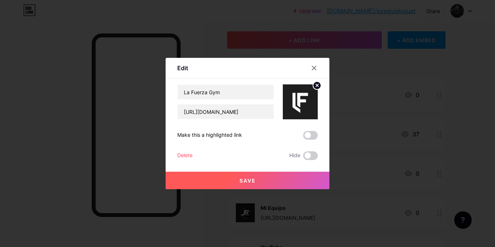
click at [255, 179] on span "Save" at bounding box center [247, 181] width 16 height 6
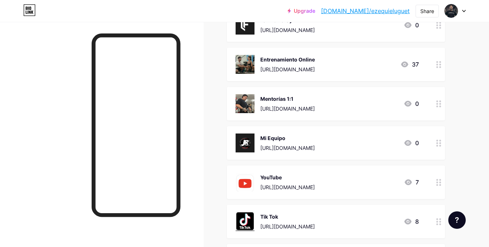
scroll to position [109, 0]
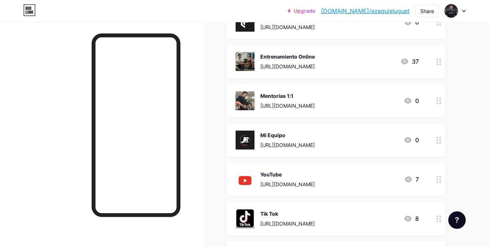
click at [315, 133] on div "Mi Equipo" at bounding box center [287, 135] width 55 height 8
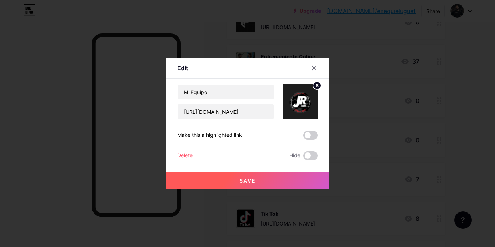
click at [319, 83] on circle at bounding box center [317, 85] width 8 height 8
click at [302, 97] on rect at bounding box center [299, 97] width 12 height 12
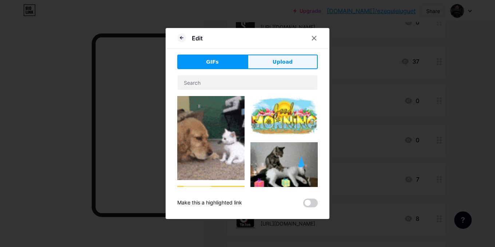
click at [289, 60] on span "Upload" at bounding box center [282, 62] width 20 height 8
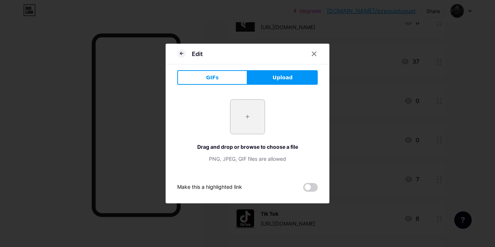
click at [255, 130] on input "file" at bounding box center [247, 117] width 34 height 34
type input "C:\fakepath\Logos (3).png"
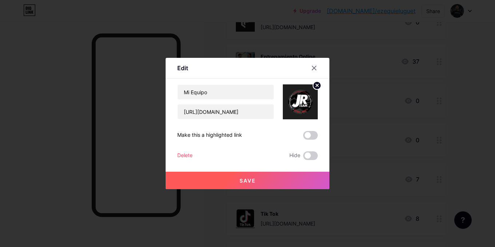
click at [248, 178] on span "Save" at bounding box center [247, 181] width 16 height 6
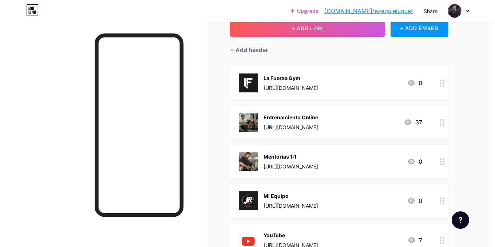
scroll to position [0, 0]
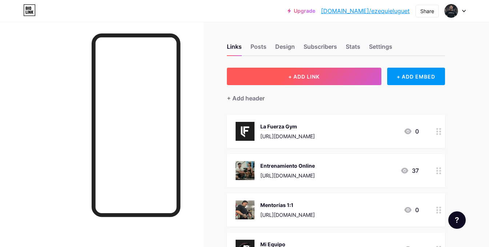
click at [297, 79] on span "+ ADD LINK" at bounding box center [303, 76] width 31 height 6
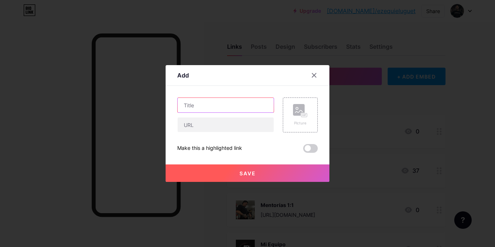
click at [215, 105] on input "text" at bounding box center [226, 105] width 96 height 15
type input "s"
drag, startPoint x: 253, startPoint y: 108, endPoint x: 240, endPoint y: 105, distance: 13.8
click at [240, 105] on input "Seminario Ernie & Eric Lillibir" at bounding box center [226, 105] width 96 height 15
paste input "ebridge"
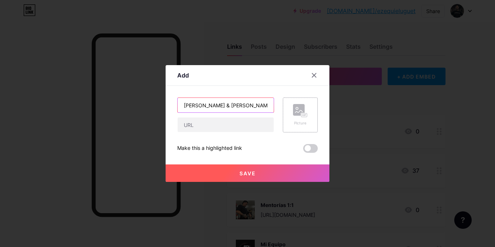
type input "Seminario Ernie & Eric Lilliebridge"
click at [301, 117] on div "Picture" at bounding box center [300, 115] width 15 height 22
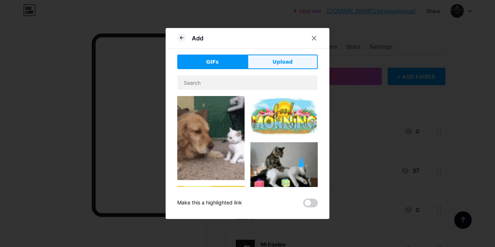
click at [285, 63] on span "Upload" at bounding box center [282, 62] width 20 height 8
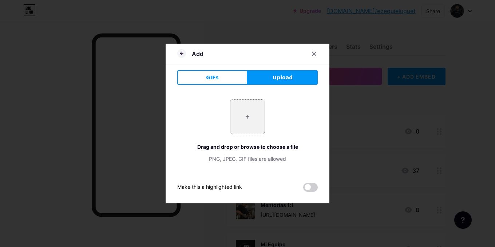
click at [234, 116] on input "file" at bounding box center [247, 117] width 34 height 34
type input "C:\fakepath\Logos (4).png"
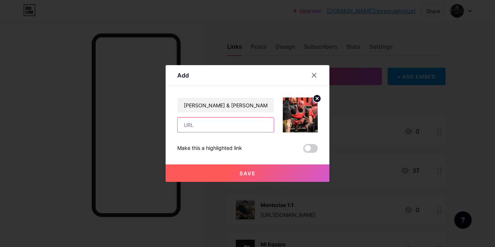
click at [212, 121] on input "text" at bounding box center [226, 124] width 96 height 15
paste input "[URL][DOMAIN_NAME]"
type input "[URL][DOMAIN_NAME]"
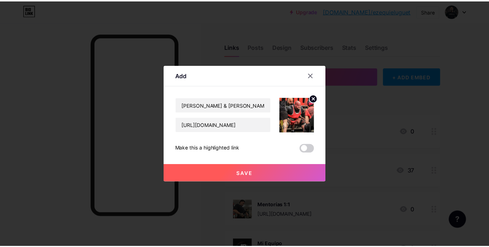
scroll to position [0, 0]
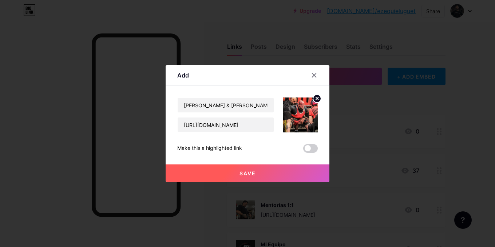
click at [254, 171] on span "Save" at bounding box center [247, 173] width 16 height 6
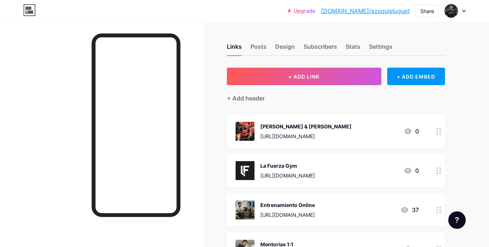
click at [352, 129] on div "Seminario Ernie & Eric Lilliebridge" at bounding box center [305, 127] width 91 height 8
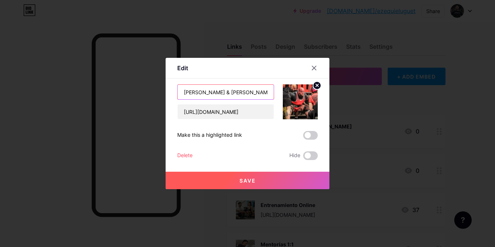
click at [207, 91] on input "Seminario Ernie & Eric Lilliebridge" at bounding box center [226, 92] width 96 height 15
type input "Seminario - Ernie & Eric Lilliebridge"
click at [257, 178] on button "Save" at bounding box center [248, 180] width 164 height 17
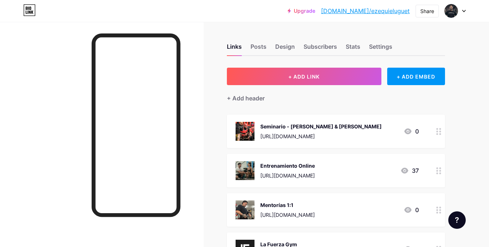
click at [305, 138] on div "[URL][DOMAIN_NAME]" at bounding box center [320, 136] width 121 height 8
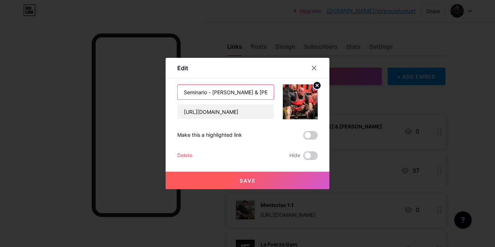
click at [207, 92] on input "Seminario - Ernie & Eric Lilliebridge" at bounding box center [226, 92] width 96 height 15
type input "Seminario Exclusivo - Ernie & Eric Lilliebridge"
click at [253, 183] on span "Save" at bounding box center [247, 181] width 16 height 6
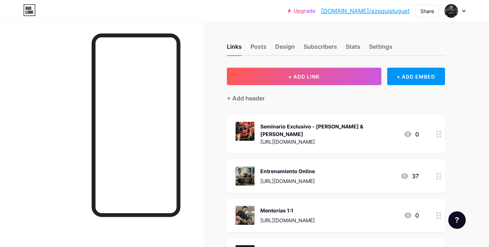
click at [342, 125] on div "Seminario Exclusivo - Ernie & Eric Lilliebridge" at bounding box center [328, 130] width 137 height 15
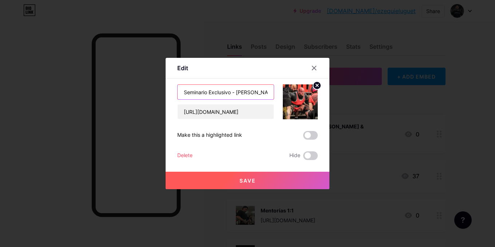
click at [234, 94] on input "Seminario Exclusivo - Ernie & Eric Lilliebridge" at bounding box center [226, 92] width 96 height 15
type input "Seminario Exclusivo Ernie & Eric Lilliebridge"
click at [254, 180] on span "Save" at bounding box center [247, 181] width 16 height 6
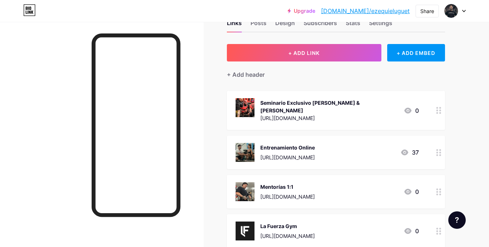
scroll to position [36, 0]
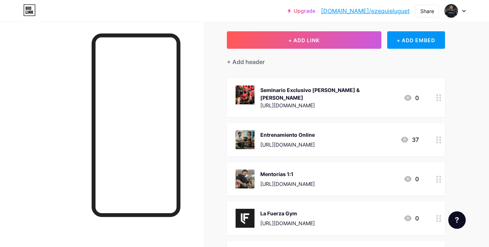
click at [249, 136] on img at bounding box center [245, 139] width 19 height 19
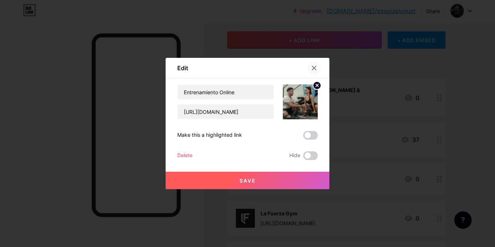
click at [316, 72] on div at bounding box center [313, 67] width 13 height 13
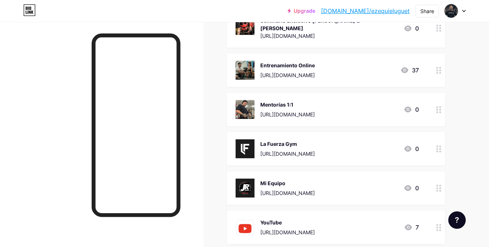
scroll to position [109, 0]
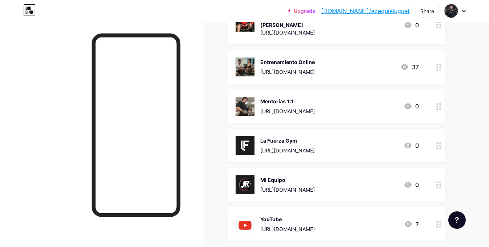
click at [343, 104] on div "Mentorías 1:1 https://wa.link/mu6bo6 0" at bounding box center [327, 106] width 183 height 19
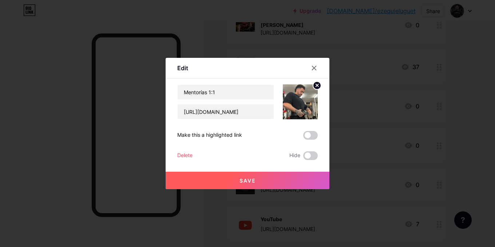
click at [316, 86] on icon at bounding box center [317, 85] width 3 height 3
click at [302, 102] on rect at bounding box center [304, 102] width 6 height 4
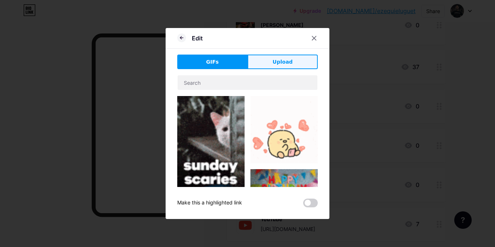
click at [280, 59] on span "Upload" at bounding box center [282, 62] width 20 height 8
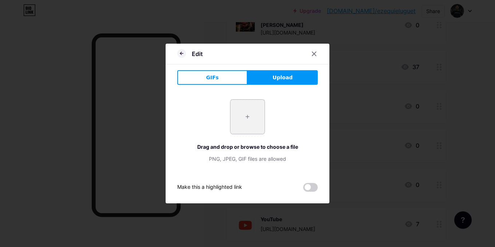
click at [250, 115] on input "file" at bounding box center [247, 117] width 34 height 34
type input "C:\fakepath\Logos (5).png"
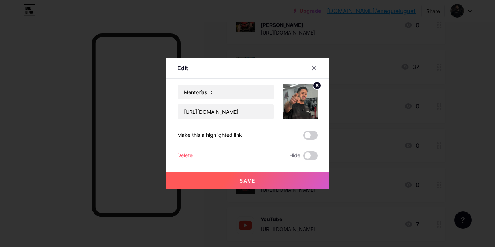
click at [246, 181] on span "Save" at bounding box center [247, 181] width 16 height 6
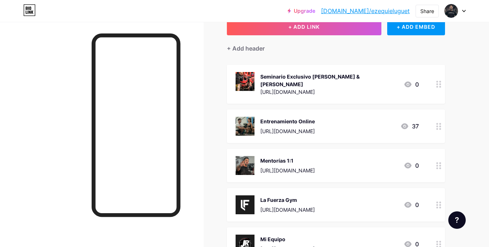
scroll to position [0, 0]
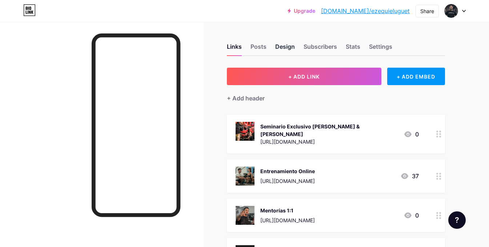
click at [288, 51] on div "Design" at bounding box center [285, 48] width 20 height 13
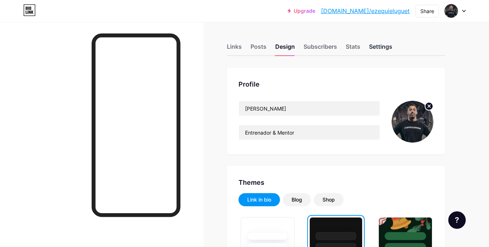
click at [379, 50] on div "Settings" at bounding box center [380, 48] width 23 height 13
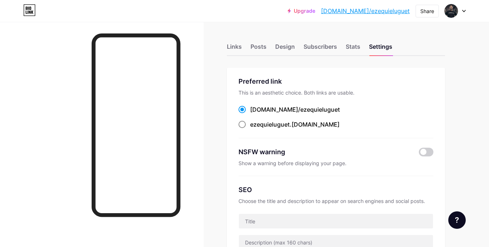
click at [242, 123] on span at bounding box center [242, 124] width 7 height 7
click at [250, 129] on input "ezequieluguet .bio.link" at bounding box center [252, 131] width 5 height 5
radio input "true"
drag, startPoint x: 318, startPoint y: 125, endPoint x: 251, endPoint y: 126, distance: 67.3
click at [251, 126] on div "ezequieluguet .bio.link" at bounding box center [336, 124] width 195 height 9
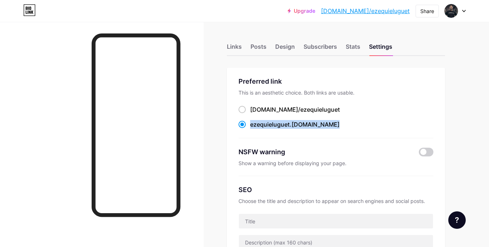
copy label "ezequieluguet .bio.link"
drag, startPoint x: 316, startPoint y: 108, endPoint x: 252, endPoint y: 108, distance: 63.3
click at [252, 108] on div "bio.link/ ezequieluguet" at bounding box center [336, 109] width 195 height 9
click at [252, 108] on div "bio.link/ ezequieluguet" at bounding box center [295, 109] width 90 height 9
click at [252, 114] on input "bio.link/ ezequieluguet" at bounding box center [252, 116] width 5 height 5
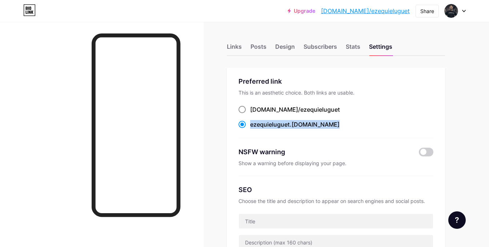
radio input "true"
click at [255, 121] on span "ezequieluguet" at bounding box center [270, 124] width 40 height 7
click at [255, 129] on input "ezequieluguet .bio.link" at bounding box center [252, 131] width 5 height 5
radio input "true"
drag, startPoint x: 330, startPoint y: 109, endPoint x: 252, endPoint y: 111, distance: 78.2
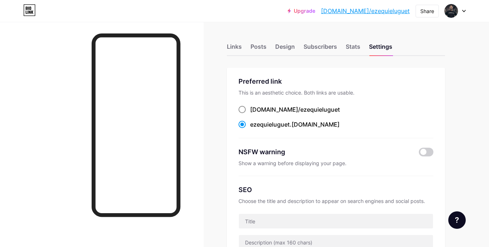
click at [252, 111] on div "bio.link/ ezequieluguet" at bounding box center [336, 109] width 195 height 9
copy label "bio.link/ ezequieluguet"
drag, startPoint x: 328, startPoint y: 127, endPoint x: 252, endPoint y: 125, distance: 76.0
click at [252, 125] on div "ezequieluguet .bio.link" at bounding box center [336, 124] width 195 height 9
copy label "ezequieluguet .bio.link"
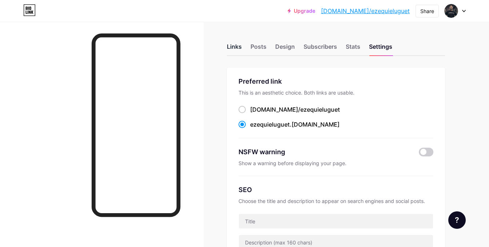
click at [238, 48] on div "Links" at bounding box center [234, 48] width 15 height 13
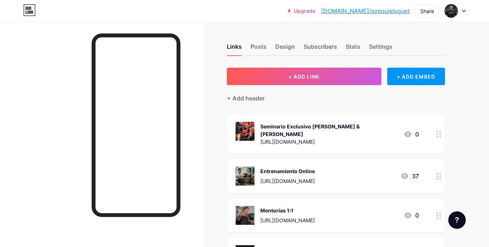
click at [313, 128] on div "Seminario Exclusivo Ernie & Eric Lilliebridge" at bounding box center [328, 130] width 137 height 15
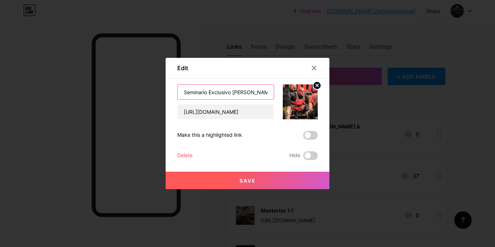
drag, startPoint x: 231, startPoint y: 91, endPoint x: 210, endPoint y: 92, distance: 20.4
click at [210, 92] on input "Seminario Exclusivo Ernie & Eric Lilliebridge" at bounding box center [226, 92] width 96 height 15
click at [184, 94] on input "Seminario Exclusivo Ernie & Eric Lilliebridge" at bounding box center [226, 92] width 96 height 15
click at [263, 93] on input "Powerlifting Revolution Seminario Exclusivo Ernie & Eric Lilliebridge" at bounding box center [226, 92] width 96 height 15
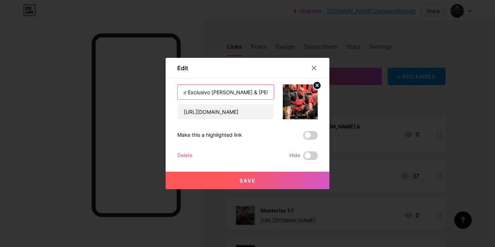
drag, startPoint x: 258, startPoint y: 92, endPoint x: 214, endPoint y: 93, distance: 43.7
click at [214, 93] on input "Powerlifting Revolution Seminar Exclusivo Ernie & Eric Lilliebridge" at bounding box center [226, 92] width 96 height 15
drag, startPoint x: 212, startPoint y: 93, endPoint x: 189, endPoint y: 93, distance: 22.9
click at [189, 93] on input "Powerlifting Revolution Seminar Exclusivo Ernie & Eric Lilliebridge" at bounding box center [226, 92] width 96 height 15
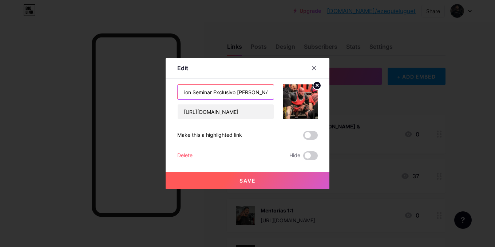
click at [223, 92] on input "Powerlifting Revolution Seminar Exclusivo Ernie & Eric Lilliebridge" at bounding box center [226, 92] width 96 height 15
drag, startPoint x: 235, startPoint y: 92, endPoint x: 212, endPoint y: 92, distance: 22.2
click at [212, 92] on input "Powerlifting Revolution Seminar Exclusivo Ernie & Eric Lilliebridge" at bounding box center [226, 92] width 96 height 15
type input "Powerlifting Revolution Seminar Ernie & Eric Lilliebridge"
click at [250, 175] on button "Save" at bounding box center [248, 180] width 164 height 17
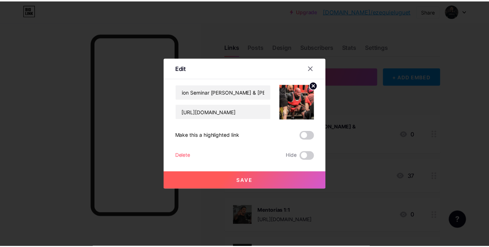
scroll to position [0, 0]
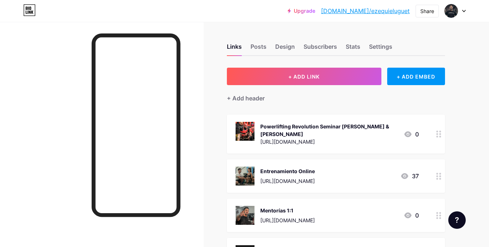
click at [275, 130] on div "Powerlifting Revolution Seminar Ernie & Eric Lilliebridge" at bounding box center [328, 130] width 137 height 15
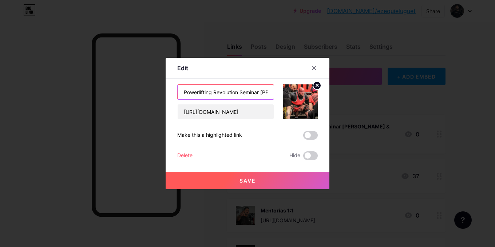
drag, startPoint x: 259, startPoint y: 94, endPoint x: 172, endPoint y: 91, distance: 87.0
click at [172, 91] on div "Edit Content YouTube Play YouTube video without leaving your page. ADD Vimeo Pl…" at bounding box center [248, 123] width 164 height 131
click at [216, 91] on input "Seminario Esclusivo con Ernie & Eric Lilliebridge" at bounding box center [226, 92] width 96 height 15
click at [214, 92] on input "Seminario Esclusivo con Ernie & Eric Lilliebridge" at bounding box center [226, 92] width 96 height 15
type input "Seminario Exclusivo con [PERSON_NAME] & [PERSON_NAME]"
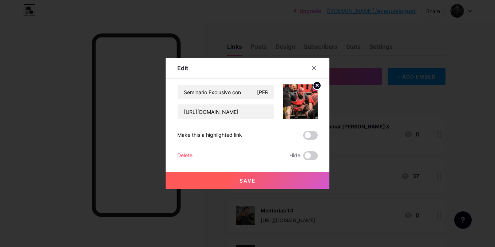
click at [259, 182] on button "Save" at bounding box center [248, 180] width 164 height 17
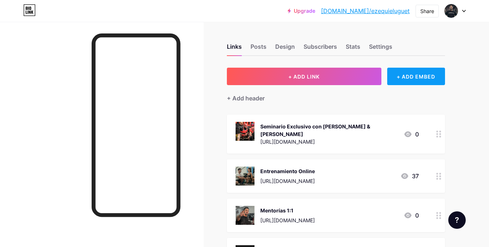
click at [410, 75] on div "+ ADD EMBED" at bounding box center [416, 76] width 58 height 17
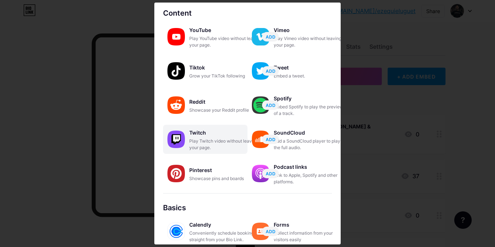
scroll to position [20, 0]
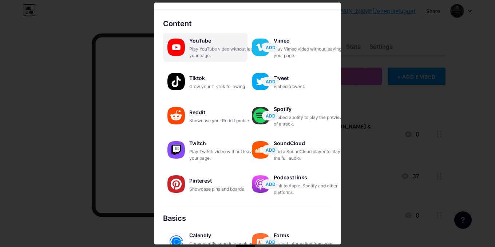
click at [218, 49] on div "Play YouTube video without leaving your page." at bounding box center [225, 52] width 73 height 13
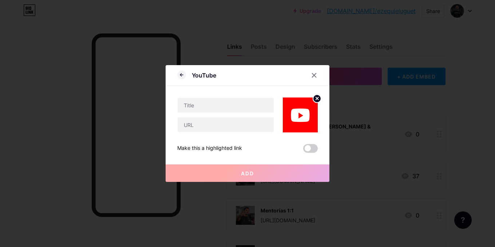
scroll to position [0, 0]
click at [217, 121] on input "text" at bounding box center [226, 124] width 96 height 15
paste input "https://www.ezeuguetcoach.com/assets/images/Presentacion_video.mp4"
type input "https://www.ezeuguetcoach.com/assets/images/Presentacion_video.mp4"
click at [315, 77] on icon at bounding box center [314, 75] width 6 height 6
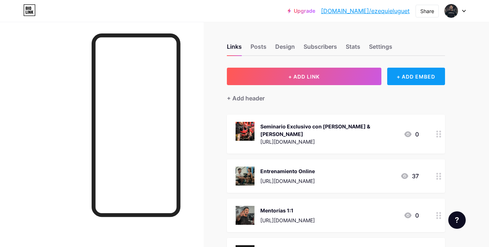
click at [415, 71] on div "+ ADD EMBED" at bounding box center [416, 76] width 58 height 17
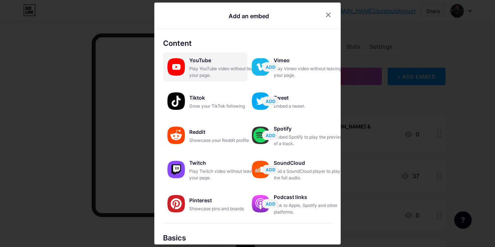
click at [203, 71] on div "Play YouTube video without leaving your page." at bounding box center [225, 71] width 73 height 13
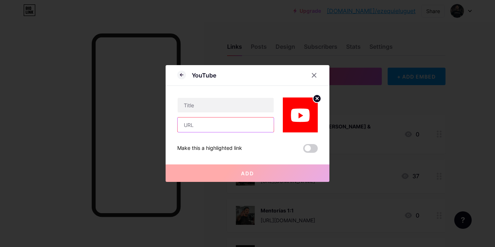
click at [204, 126] on input "text" at bounding box center [226, 124] width 96 height 15
paste input "[URL][DOMAIN_NAME]"
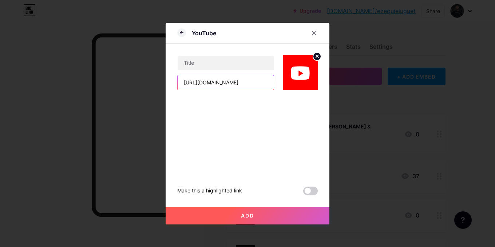
scroll to position [0, 54]
type input "[URL][DOMAIN_NAME]"
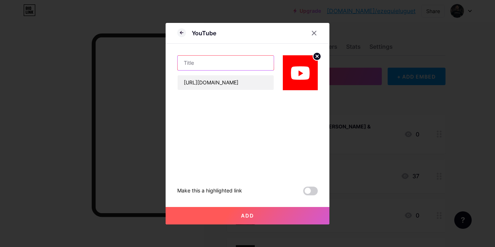
scroll to position [0, 0]
click at [220, 59] on input "text" at bounding box center [226, 63] width 96 height 15
type input "Al Fallo Podcastr"
click at [315, 53] on circle at bounding box center [317, 56] width 8 height 8
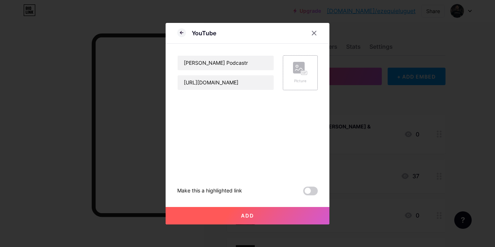
click at [254, 212] on button "Add" at bounding box center [248, 215] width 164 height 17
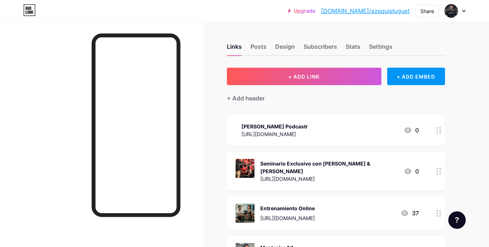
click at [391, 11] on link "[DOMAIN_NAME]/ezequieluguet" at bounding box center [365, 11] width 89 height 9
click at [341, 120] on div "Al Fallo Podcastr https://www.youtube.com/watch?v=A8W0fQZNzhw&t=1s 0" at bounding box center [336, 130] width 218 height 31
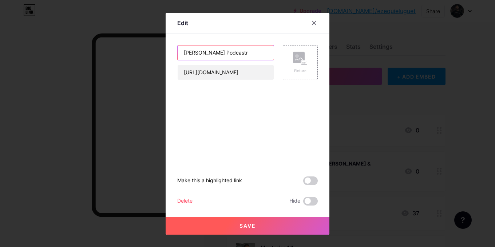
click at [235, 47] on input "Al Fallo Podcastr" at bounding box center [226, 52] width 96 height 15
type input "[PERSON_NAME] Podcast"
click at [250, 222] on button "Save" at bounding box center [248, 225] width 164 height 17
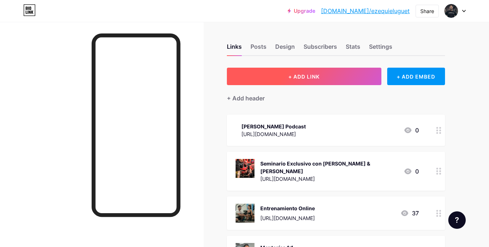
click at [270, 75] on button "+ ADD LINK" at bounding box center [304, 76] width 155 height 17
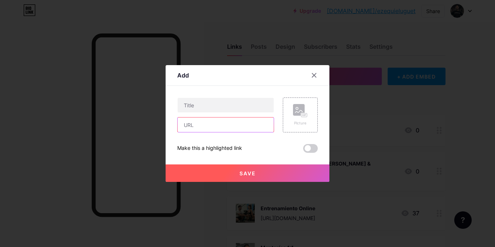
click at [206, 121] on input "text" at bounding box center [226, 124] width 96 height 15
paste input "[URL][DOMAIN_NAME]"
type input "[URL][DOMAIN_NAME]"
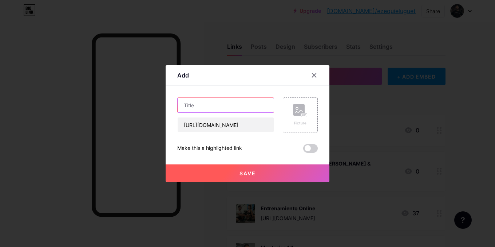
scroll to position [0, 0]
click at [207, 103] on input "text" at bounding box center [226, 105] width 96 height 15
type input "[PERSON_NAME]"
click at [319, 72] on div at bounding box center [313, 75] width 13 height 13
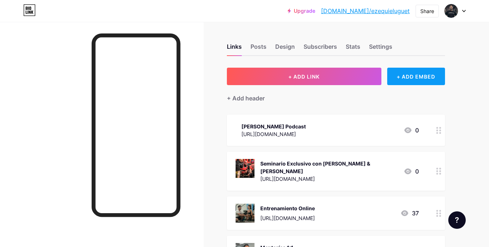
click at [420, 76] on div "+ ADD EMBED" at bounding box center [416, 76] width 58 height 17
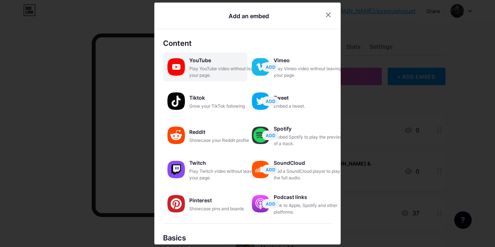
click at [202, 71] on div "Play YouTube video without leaving your page." at bounding box center [225, 71] width 73 height 13
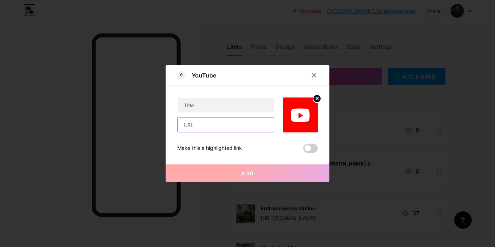
click at [197, 131] on input "text" at bounding box center [226, 124] width 96 height 15
paste input "[URL][DOMAIN_NAME]"
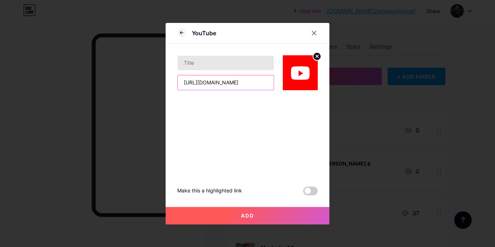
type input "[URL][DOMAIN_NAME]"
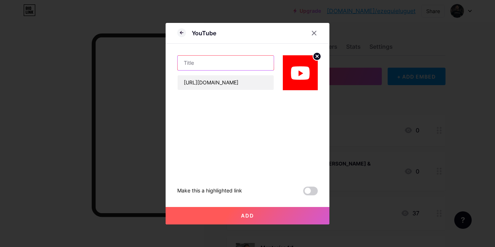
click at [212, 63] on input "text" at bounding box center [226, 63] width 96 height 15
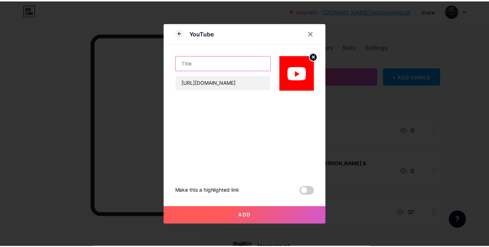
scroll to position [0, 0]
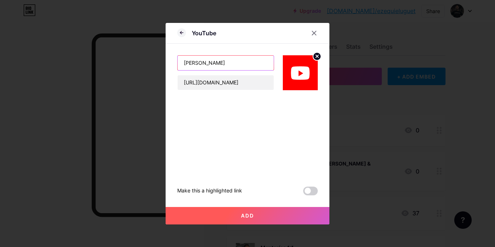
type input "[PERSON_NAME]"
click at [315, 57] on circle at bounding box center [317, 56] width 8 height 8
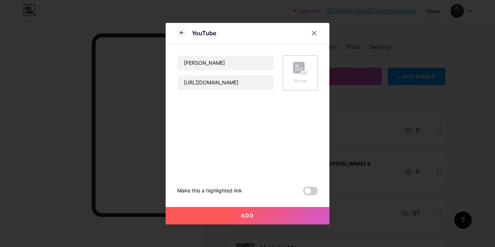
click at [240, 219] on button "Add" at bounding box center [248, 215] width 164 height 17
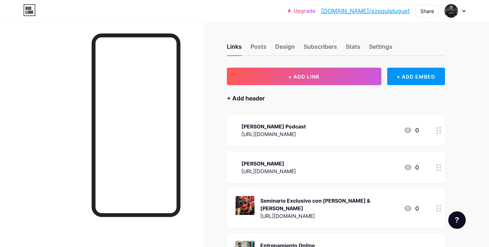
click at [253, 98] on div "+ Add header" at bounding box center [246, 98] width 38 height 9
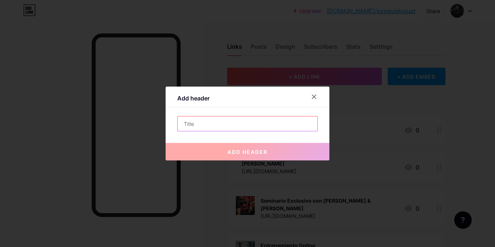
click at [217, 125] on input "text" at bounding box center [248, 123] width 140 height 15
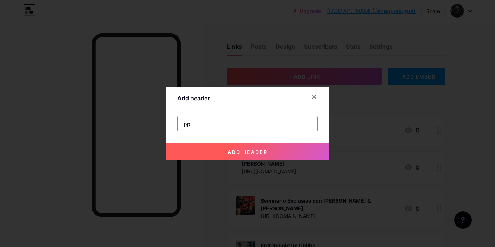
type input "p"
type input "PODCASTS & NOTAS"
click at [235, 152] on span "add header" at bounding box center [247, 152] width 40 height 6
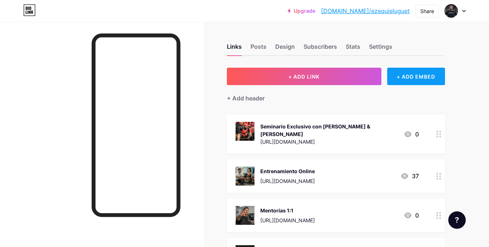
click at [427, 79] on div "+ ADD EMBED" at bounding box center [416, 76] width 58 height 17
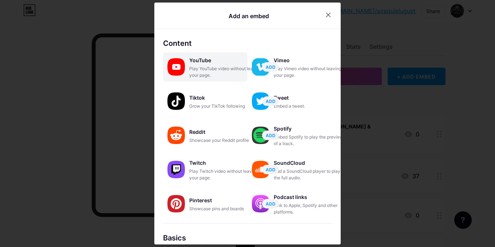
click at [224, 72] on div "Play YouTube video without leaving your page." at bounding box center [225, 71] width 73 height 13
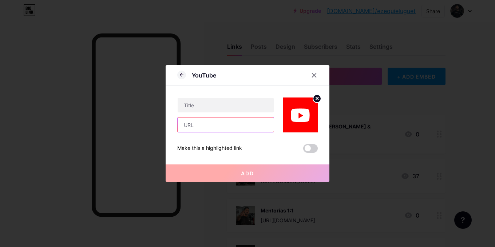
click at [224, 124] on input "text" at bounding box center [226, 124] width 96 height 15
paste input "[URL][DOMAIN_NAME]"
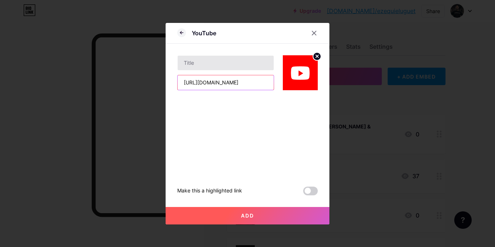
type input "[URL][DOMAIN_NAME]"
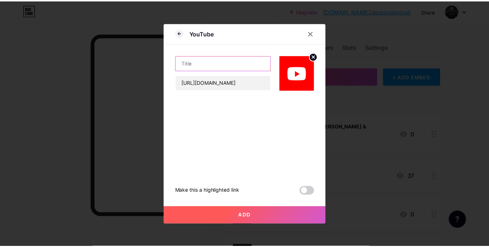
scroll to position [0, 0]
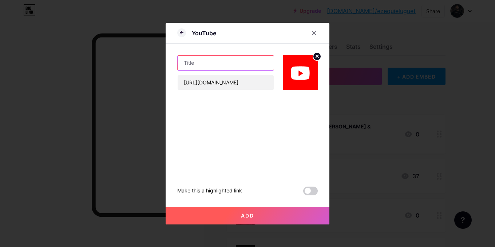
click at [212, 64] on input "text" at bounding box center [226, 63] width 96 height 15
type input "Entrevista en [GEOGRAPHIC_DATA]"
click at [317, 57] on circle at bounding box center [317, 56] width 8 height 8
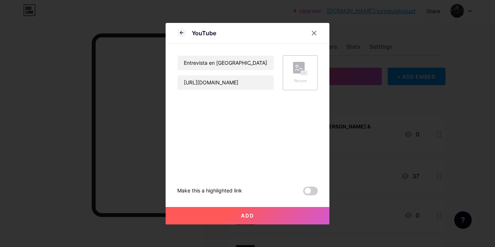
click at [245, 218] on span "Add" at bounding box center [247, 215] width 13 height 6
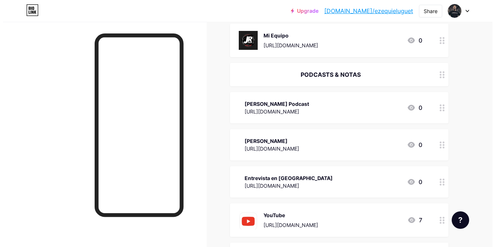
scroll to position [251, 0]
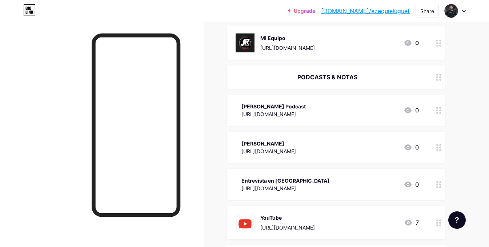
click at [296, 140] on div "[PERSON_NAME]" at bounding box center [269, 144] width 55 height 8
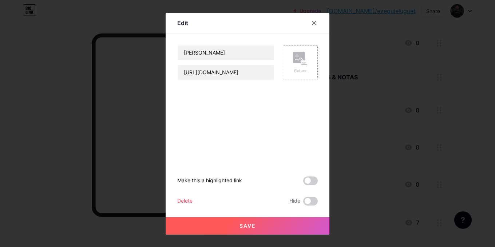
click at [296, 59] on icon at bounding box center [298, 59] width 7 height 2
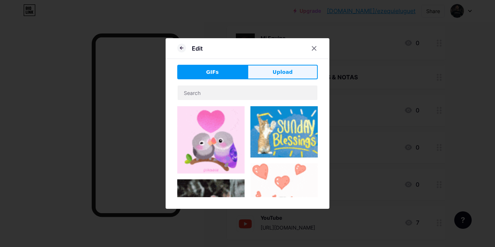
click at [275, 73] on span "Upload" at bounding box center [282, 72] width 20 height 8
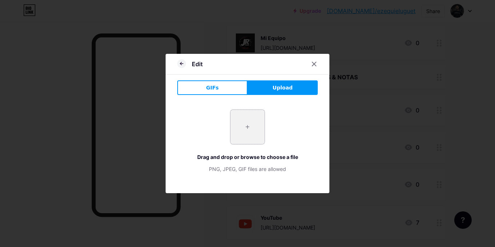
click at [251, 120] on input "file" at bounding box center [247, 127] width 34 height 34
type input "C:\fakepath\images (1).jpg"
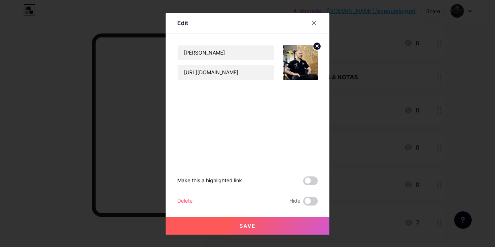
click at [249, 223] on span "Save" at bounding box center [247, 226] width 16 height 6
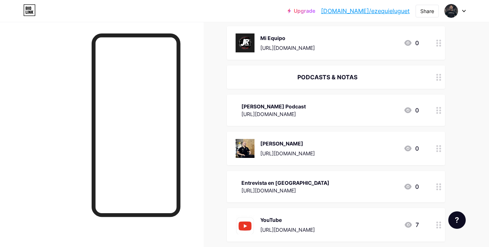
click at [306, 111] on div "[URL][DOMAIN_NAME]" at bounding box center [274, 114] width 64 height 8
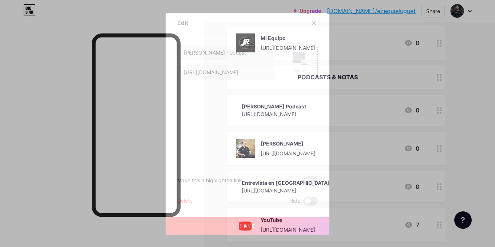
click at [297, 58] on rect at bounding box center [299, 58] width 12 height 12
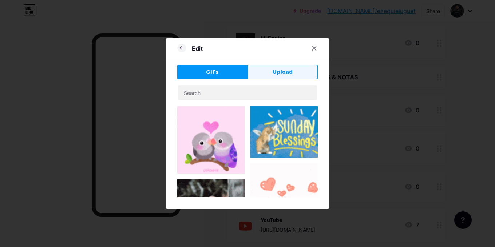
click at [268, 70] on button "Upload" at bounding box center [282, 72] width 70 height 15
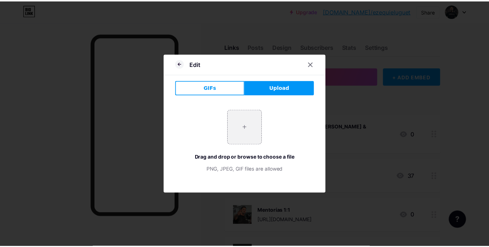
scroll to position [251, 0]
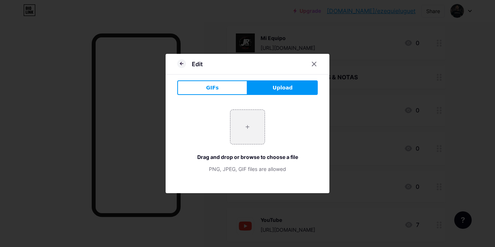
type input "C:\fakepath\ab67656300005f1f63c7479bea0ca537746bfe4e.jpg"
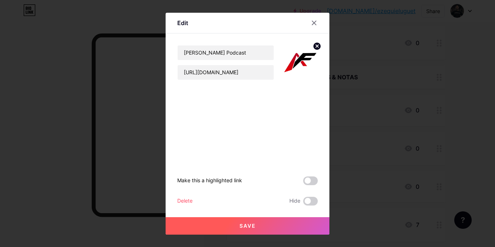
click at [252, 225] on span "Save" at bounding box center [247, 226] width 16 height 6
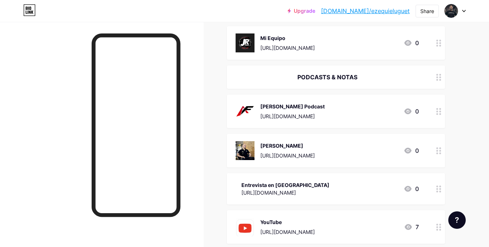
click at [328, 189] on div "[URL][DOMAIN_NAME]" at bounding box center [286, 193] width 88 height 8
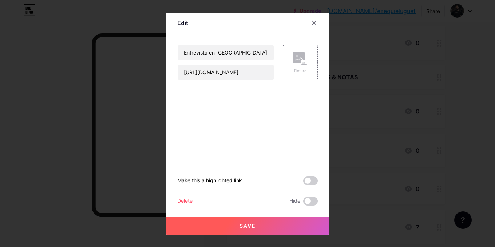
click at [297, 63] on icon at bounding box center [300, 58] width 15 height 13
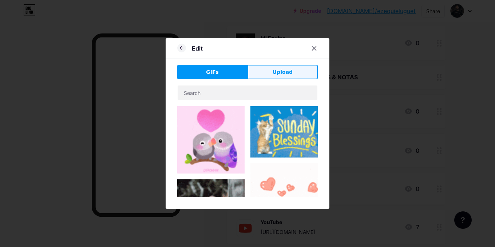
click at [283, 69] on span "Upload" at bounding box center [282, 72] width 20 height 8
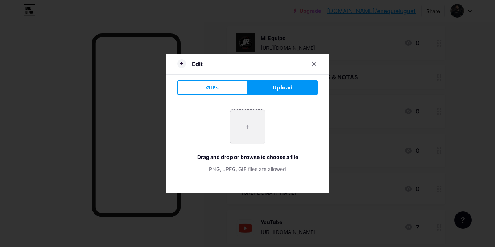
click at [242, 132] on input "file" at bounding box center [247, 127] width 34 height 34
type input "C:\fakepath\Logos (6).png"
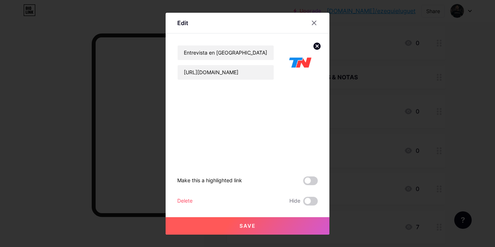
click at [247, 228] on span "Save" at bounding box center [247, 226] width 16 height 6
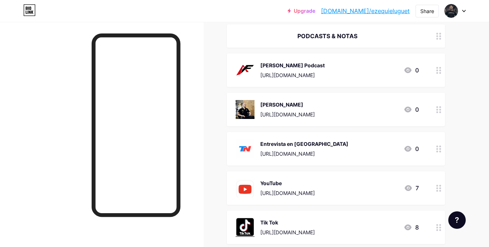
scroll to position [279, 0]
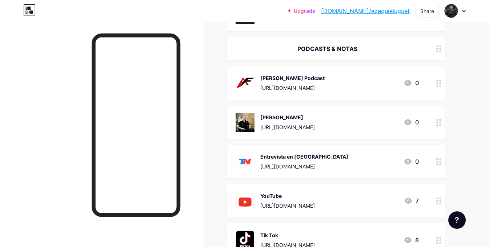
click at [296, 84] on div "[URL][DOMAIN_NAME]" at bounding box center [292, 88] width 64 height 8
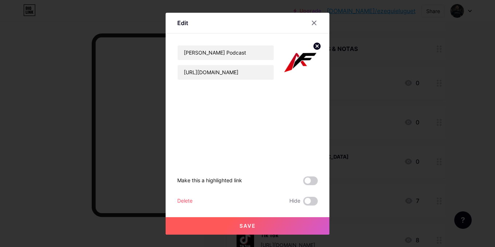
click at [319, 47] on circle at bounding box center [317, 46] width 8 height 8
click at [292, 65] on div "Picture" at bounding box center [300, 62] width 35 height 35
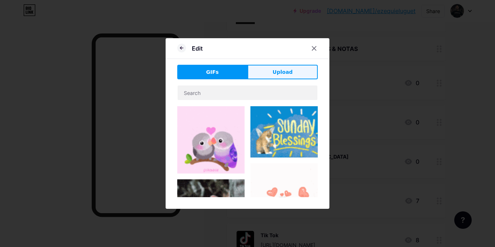
click at [276, 70] on span "Upload" at bounding box center [282, 72] width 20 height 8
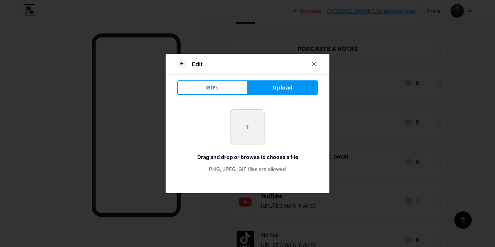
click at [250, 130] on input "file" at bounding box center [247, 127] width 34 height 34
type input "C:\fakepath\Logos (7).png"
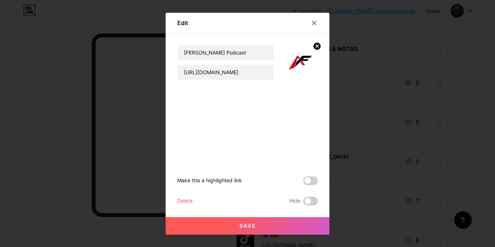
click at [241, 232] on button "Save" at bounding box center [248, 225] width 164 height 17
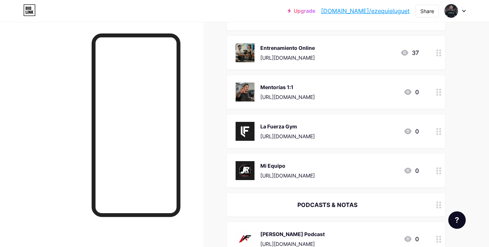
scroll to position [145, 0]
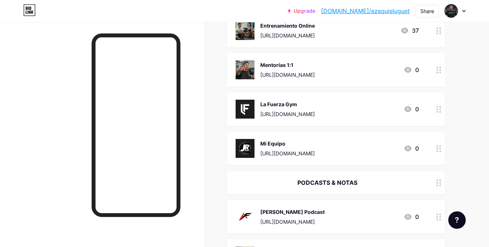
click at [315, 142] on div "Mi Equipo [URL][DOMAIN_NAME]" at bounding box center [287, 148] width 55 height 19
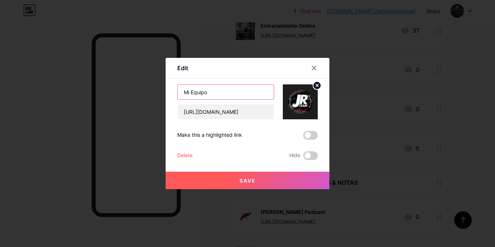
click at [237, 92] on input "Mi Equipo" at bounding box center [226, 92] width 96 height 15
click at [208, 95] on input "[PERSON_NAME] Power Team" at bounding box center [226, 92] width 96 height 15
type input "Mi Equipo - JR Power Team"
click at [247, 180] on span "Save" at bounding box center [247, 181] width 16 height 6
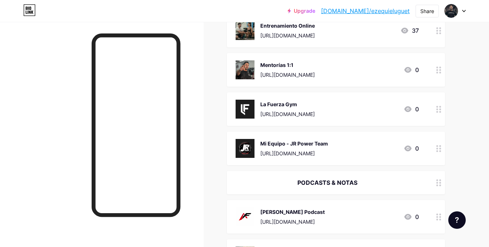
click at [322, 149] on div "[URL][DOMAIN_NAME]" at bounding box center [294, 153] width 68 height 8
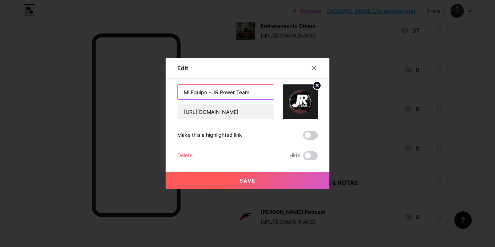
drag, startPoint x: 236, startPoint y: 91, endPoint x: 220, endPoint y: 96, distance: 16.7
click at [220, 96] on input "Mi Equipo - JR Power Team" at bounding box center [226, 92] width 96 height 15
type input "Mi Equipo - JR Team"
click at [246, 178] on span "Save" at bounding box center [247, 181] width 16 height 6
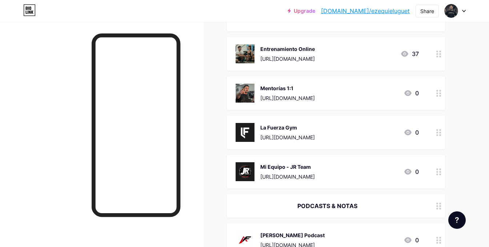
scroll to position [109, 0]
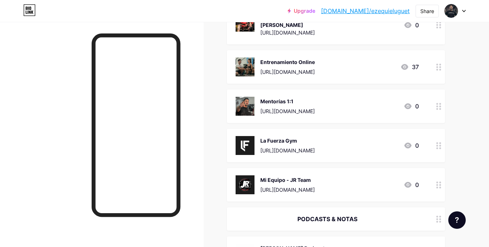
click at [285, 136] on div "La Fuerza Gym [URL][DOMAIN_NAME]" at bounding box center [287, 145] width 55 height 19
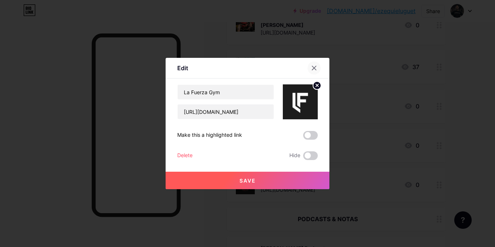
click at [312, 70] on icon at bounding box center [314, 68] width 4 height 4
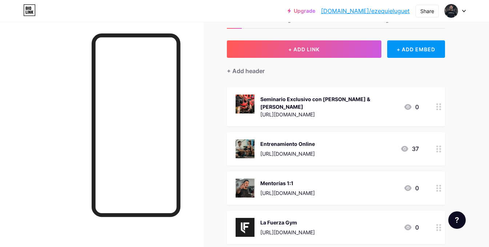
scroll to position [0, 0]
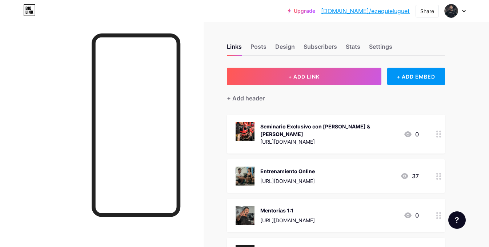
click at [380, 121] on div "Seminario Exclusivo con [PERSON_NAME] & [PERSON_NAME] [URL][DOMAIN_NAME] 0" at bounding box center [336, 134] width 218 height 39
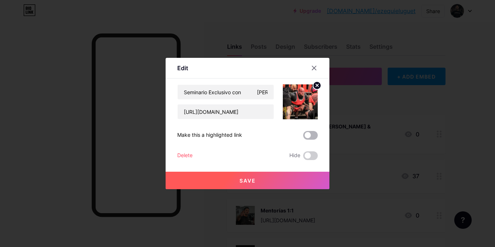
click at [306, 134] on span at bounding box center [310, 135] width 15 height 9
click at [303, 137] on input "checkbox" at bounding box center [303, 137] width 0 height 0
click at [246, 180] on span "Save" at bounding box center [247, 181] width 16 height 6
